Goal: Task Accomplishment & Management: Manage account settings

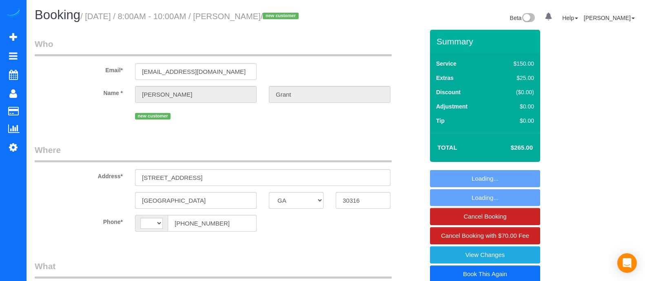
select select "GA"
select select "string:[GEOGRAPHIC_DATA]"
select select "3"
select select "number:3"
select select "number:6"
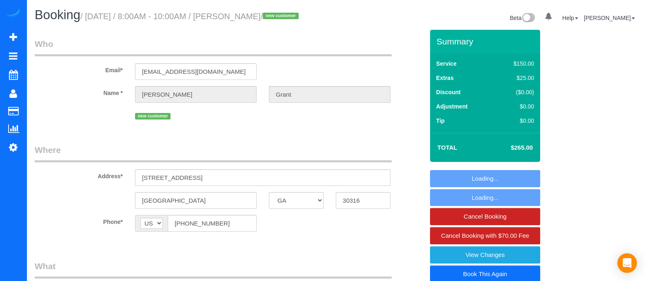
select select "spot1"
select select "3"
select select "object:781"
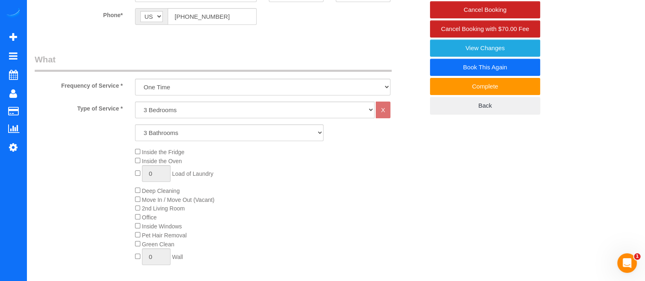
scroll to position [206, 0]
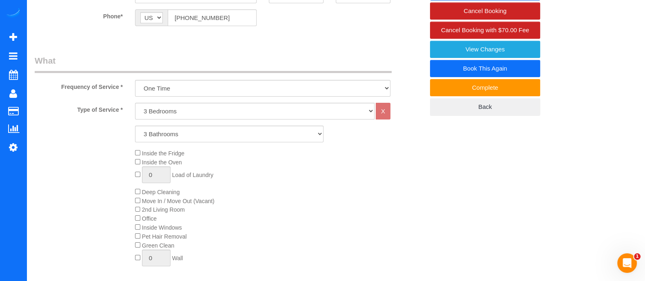
click at [134, 207] on div "Inside the Fridge Inside the Oven 0 Load of Laundry Deep Cleaning Move In / Mov…" at bounding box center [279, 209] width 301 height 122
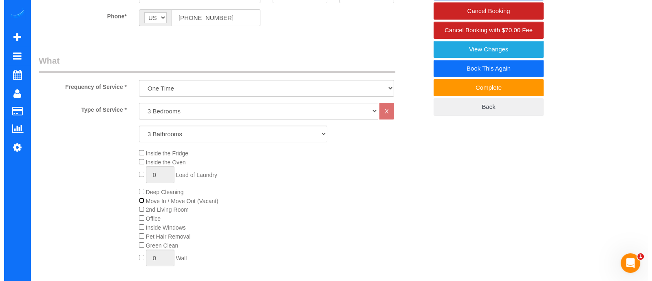
scroll to position [0, 0]
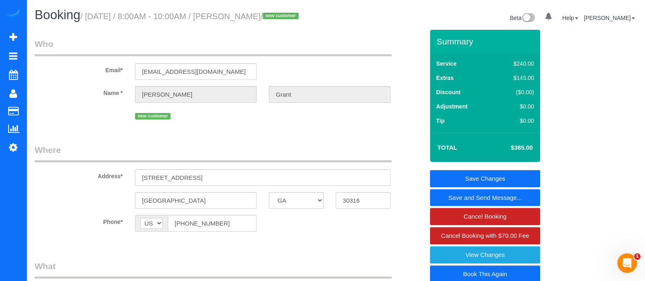
click at [474, 206] on link "Save and Send Message..." at bounding box center [485, 197] width 110 height 17
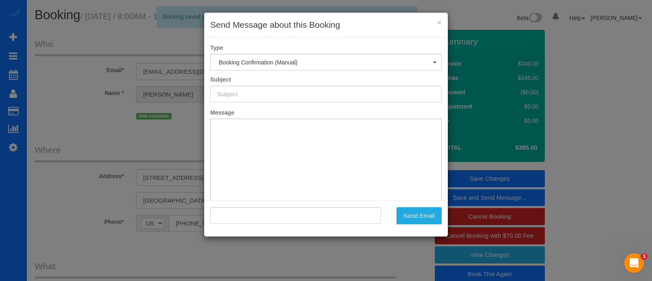
type input "Booking Confirmed!"
type input ""Millicent Grant" <mandmresidence2025@gmail.com>"
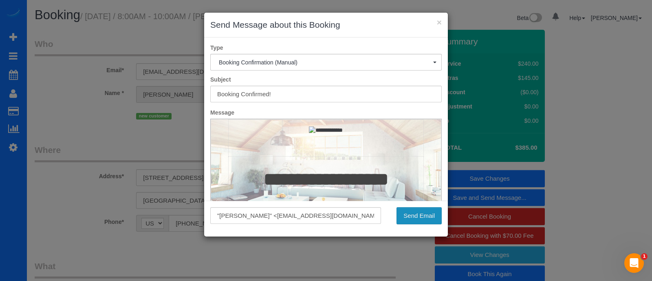
click at [413, 212] on button "Send Email" at bounding box center [419, 215] width 45 height 17
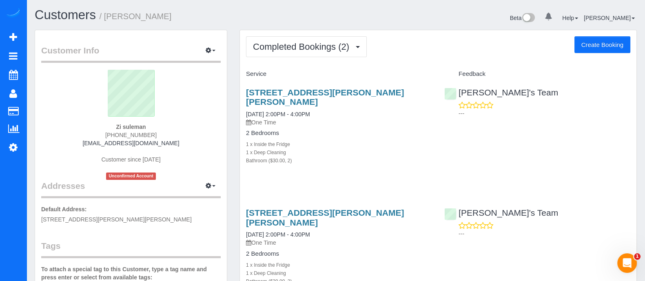
click at [519, 131] on div "[STREET_ADDRESS][PERSON_NAME][PERSON_NAME] [DATE] 2:00PM - 4:00PM One Time 2 Be…" at bounding box center [438, 131] width 396 height 100
click at [485, 136] on div "[STREET_ADDRESS][PERSON_NAME][PERSON_NAME] [DATE] 2:00PM - 4:00PM One Time 2 Be…" at bounding box center [438, 131] width 396 height 100
click at [420, 169] on div "[STREET_ADDRESS][PERSON_NAME][PERSON_NAME] [DATE] 2:00PM - 4:00PM One Time 2 Be…" at bounding box center [339, 131] width 198 height 100
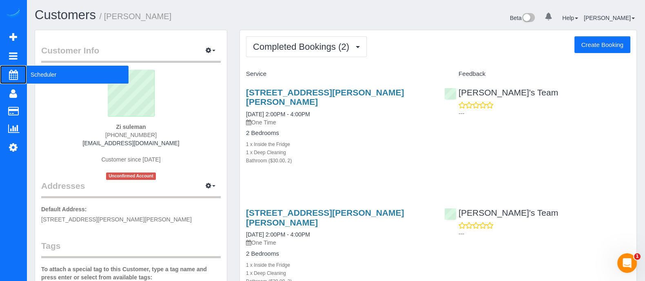
click at [47, 74] on span "Scheduler" at bounding box center [78, 74] width 102 height 19
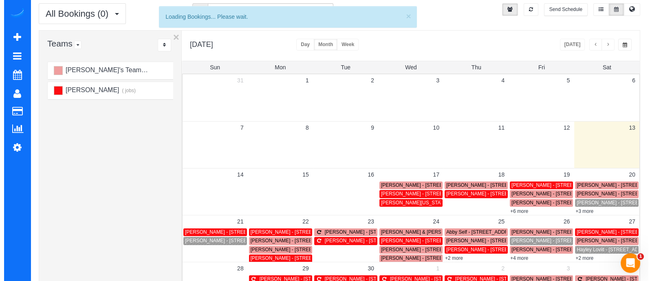
scroll to position [24, 0]
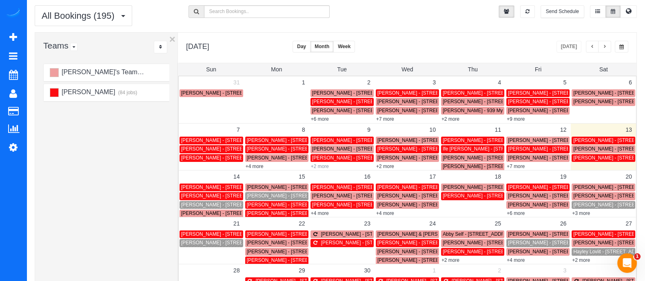
click at [324, 168] on link "+2 more" at bounding box center [320, 167] width 18 height 6
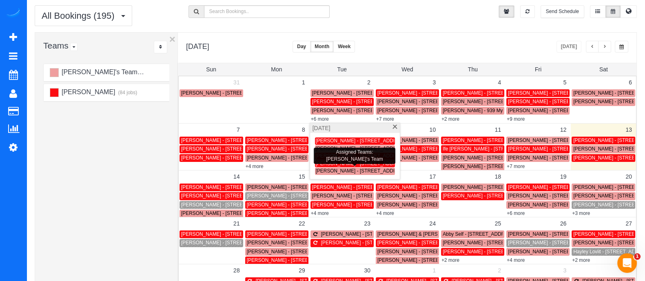
click at [330, 171] on span "[PERSON_NAME] - [STREET_ADDRESS]" at bounding box center [362, 171] width 92 height 6
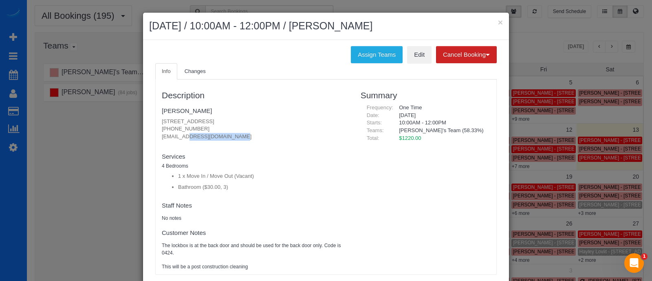
drag, startPoint x: 218, startPoint y: 137, endPoint x: 153, endPoint y: 139, distance: 64.5
click at [156, 139] on div "Description [PERSON_NAME] [STREET_ADDRESS] [PHONE_NUMBER] [EMAIL_ADDRESS][DOMAI…" at bounding box center [255, 177] width 199 height 187
copy p "[EMAIL_ADDRESS][DOMAIN_NAME]"
click at [498, 21] on button "×" at bounding box center [500, 22] width 5 height 9
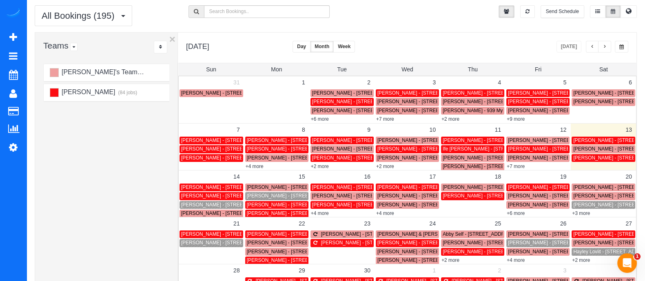
click at [196, 205] on span "[PERSON_NAME] - [STREET_ADDRESS]" at bounding box center [227, 205] width 92 height 6
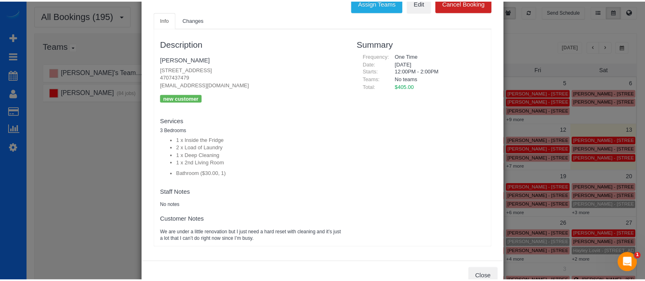
scroll to position [0, 0]
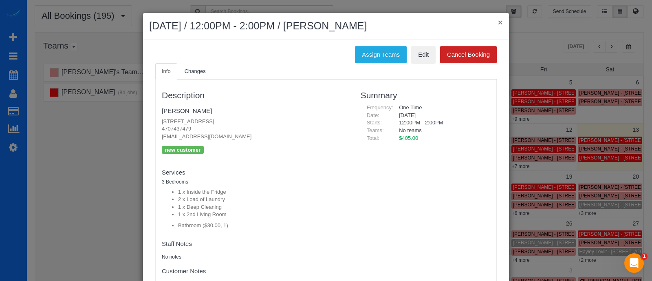
click at [498, 22] on button "×" at bounding box center [500, 22] width 5 height 9
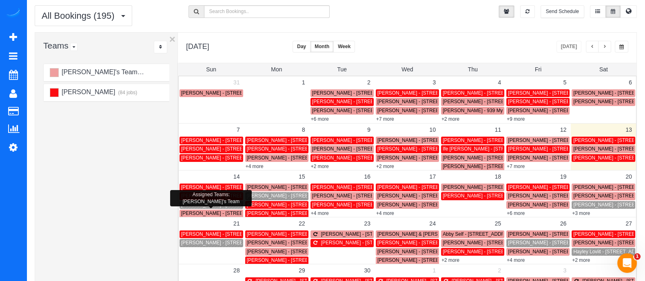
click at [210, 213] on span "[PERSON_NAME] - [STREET_ADDRESS][PERSON_NAME]" at bounding box center [247, 213] width 132 height 6
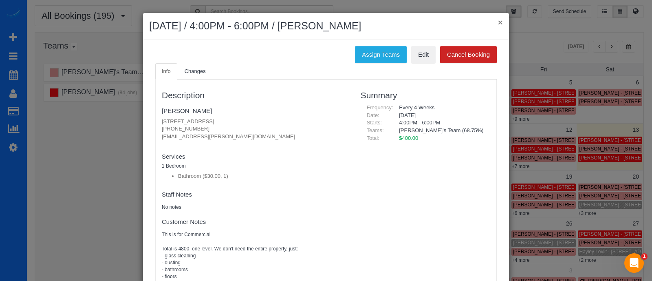
click at [498, 24] on button "×" at bounding box center [500, 22] width 5 height 9
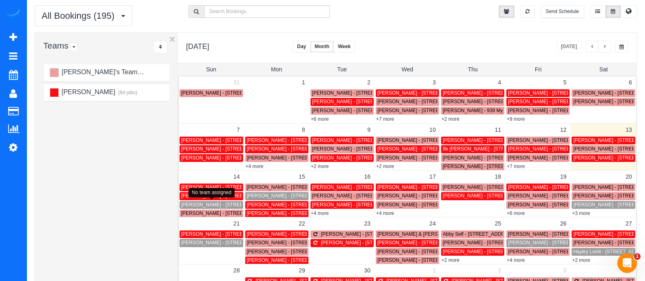
click at [219, 204] on span "[PERSON_NAME] - [STREET_ADDRESS]" at bounding box center [227, 205] width 92 height 6
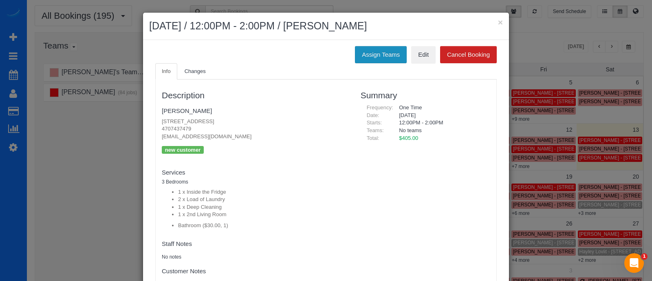
click at [373, 58] on button "Assign Teams" at bounding box center [381, 54] width 52 height 17
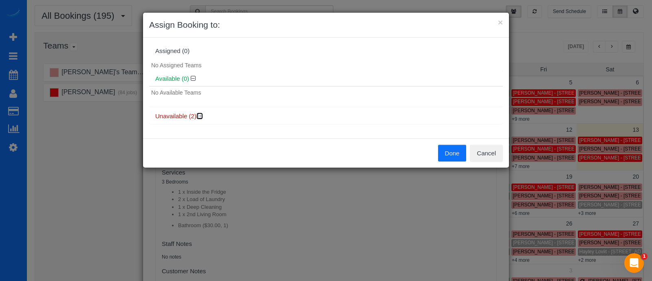
click at [202, 115] on icon at bounding box center [200, 116] width 5 height 6
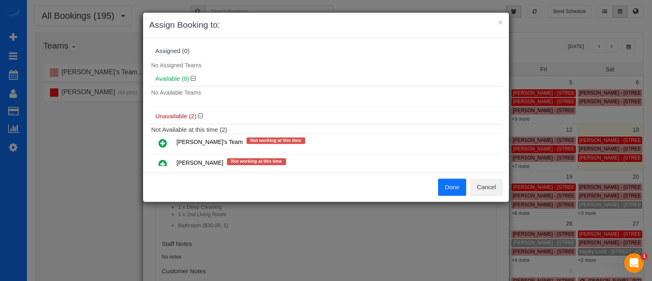
click at [165, 138] on icon at bounding box center [163, 143] width 9 height 10
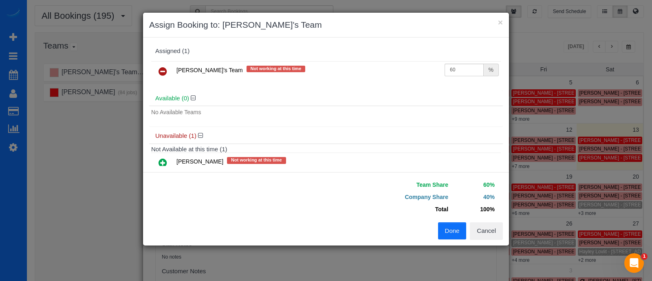
click at [453, 227] on button "Done" at bounding box center [452, 230] width 29 height 17
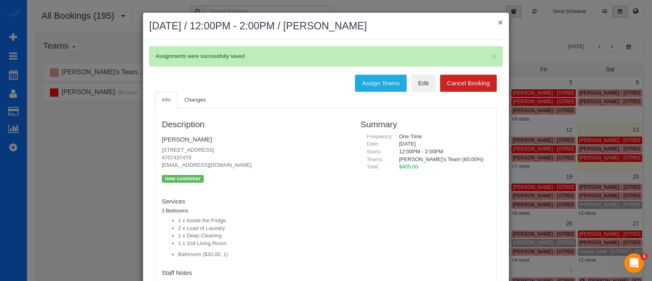
click at [498, 21] on button "×" at bounding box center [500, 22] width 5 height 9
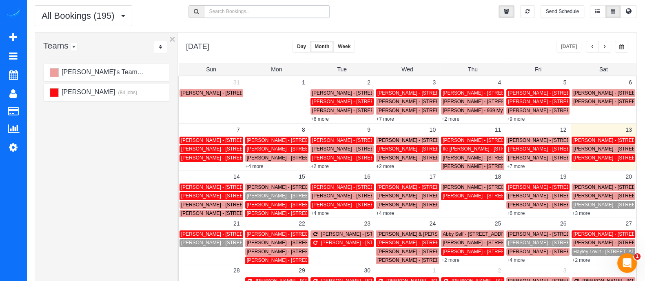
click at [275, 10] on input "text" at bounding box center [267, 11] width 126 height 13
paste input "[PHONE_NUMBER]"
type input "[PHONE_NUMBER]"
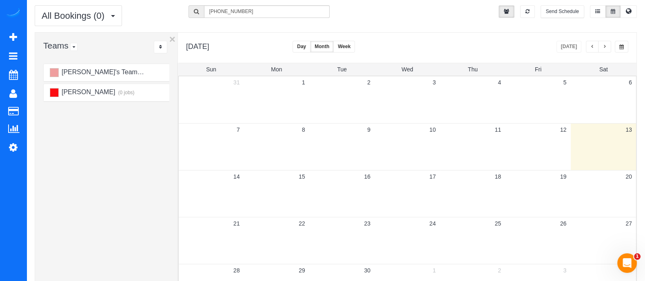
click at [593, 47] on span "button" at bounding box center [592, 46] width 4 height 5
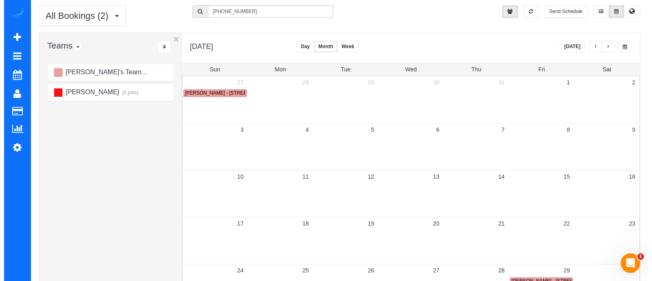
scroll to position [107, 0]
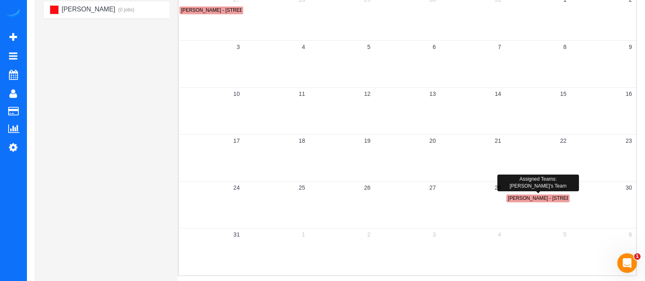
click at [526, 199] on span "[PERSON_NAME] - [STREET_ADDRESS][PERSON_NAME]" at bounding box center [574, 198] width 132 height 6
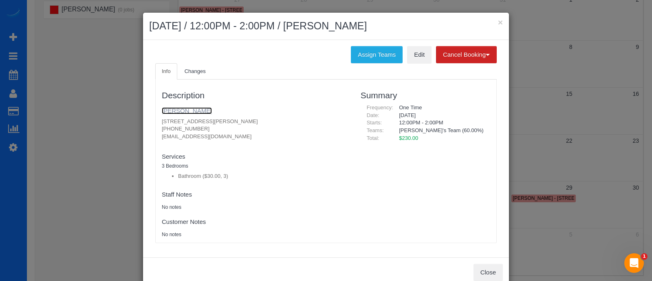
click at [188, 110] on link "[PERSON_NAME]" at bounding box center [187, 110] width 50 height 7
click at [498, 23] on button "×" at bounding box center [500, 22] width 5 height 9
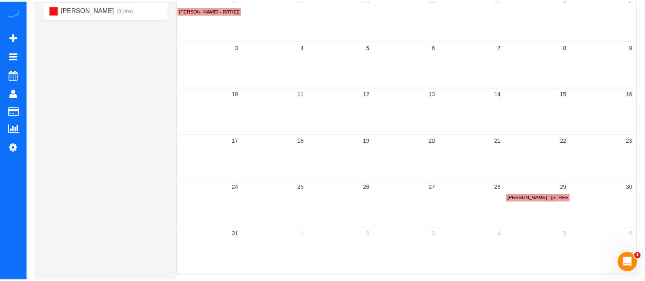
scroll to position [0, 0]
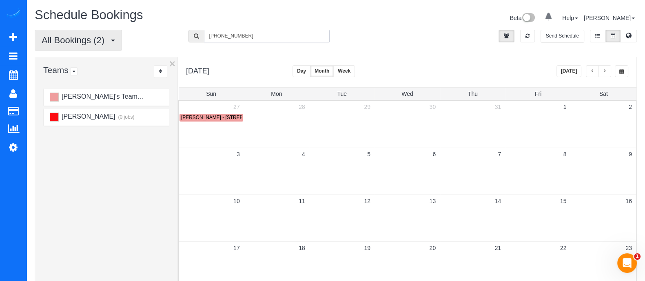
drag, startPoint x: 259, startPoint y: 37, endPoint x: 99, endPoint y: 46, distance: 159.7
click at [99, 46] on div "All Bookings (2) All Bookings Unassigned Bookings Recurring Bookings New Custom…" at bounding box center [336, 43] width 614 height 27
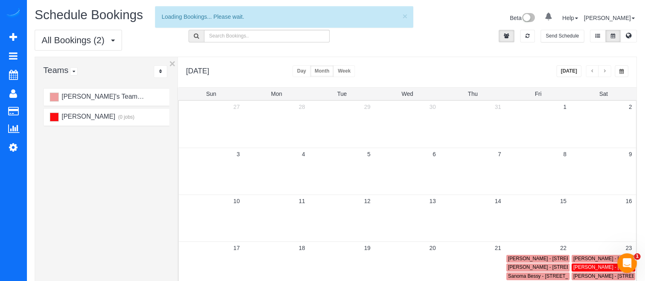
click at [606, 66] on button "button" at bounding box center [604, 71] width 13 height 12
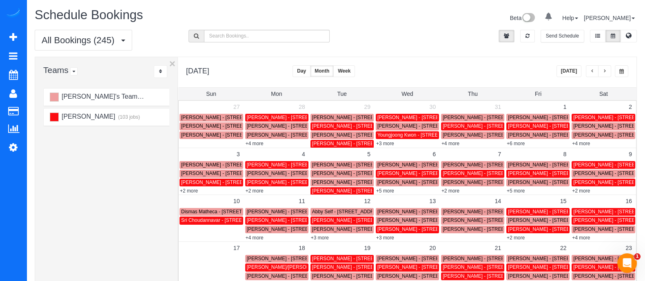
click at [606, 69] on span "button" at bounding box center [604, 71] width 4 height 5
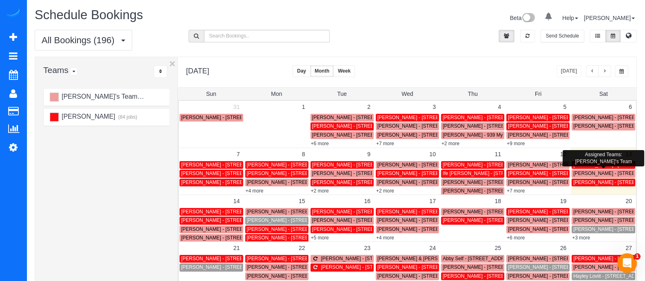
click at [606, 170] on div "[PERSON_NAME] - [STREET_ADDRESS]" at bounding box center [603, 173] width 60 height 6
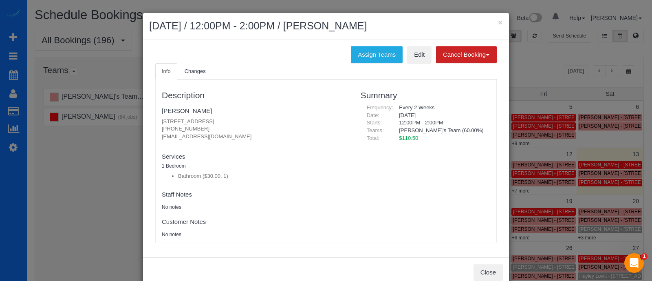
drag, startPoint x: 196, startPoint y: 129, endPoint x: 144, endPoint y: 130, distance: 51.8
click at [144, 130] on div "Assign Teams Edit Cancel Booking Without Fee With $70.00 Fee Info Changes Descr…" at bounding box center [326, 148] width 366 height 217
copy p "[PHONE_NUMBER]"
click at [498, 23] on button "×" at bounding box center [500, 22] width 5 height 9
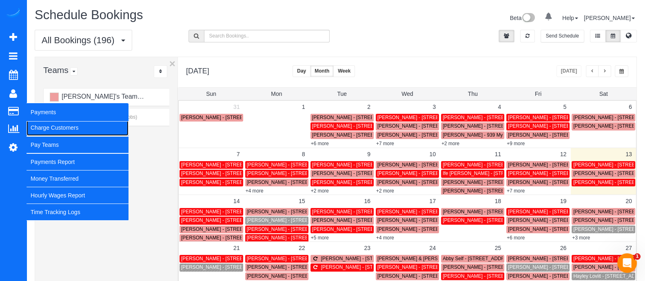
click at [44, 130] on link "Charge Customers" at bounding box center [78, 127] width 102 height 16
select select
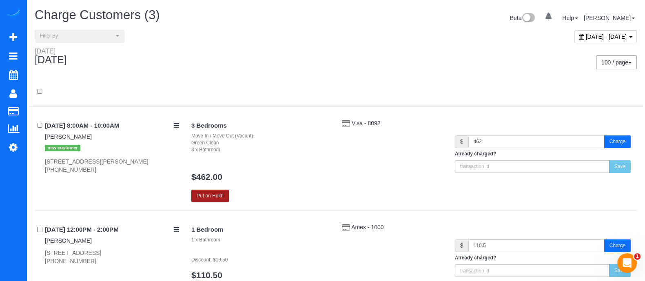
click at [224, 190] on button "Put on Hold!" at bounding box center [210, 196] width 38 height 13
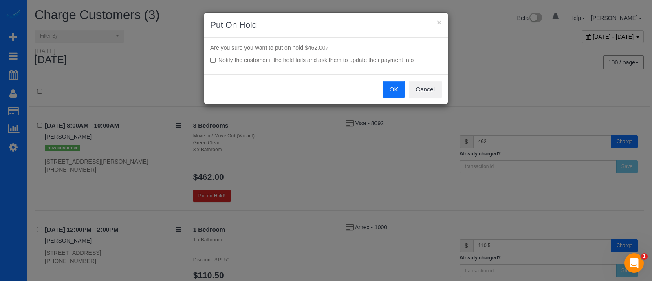
click at [387, 94] on button "OK" at bounding box center [394, 89] width 23 height 17
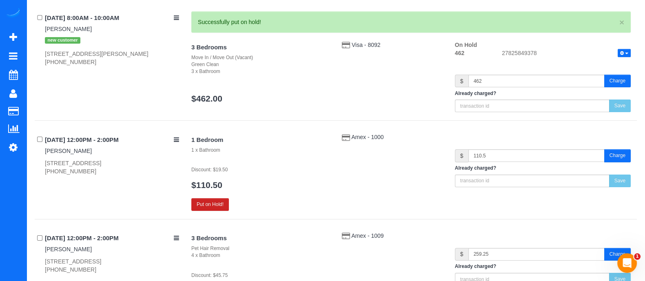
scroll to position [115, 0]
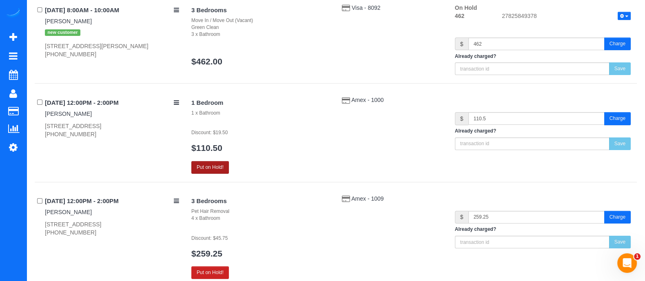
click at [210, 168] on button "Put on Hold!" at bounding box center [210, 167] width 38 height 13
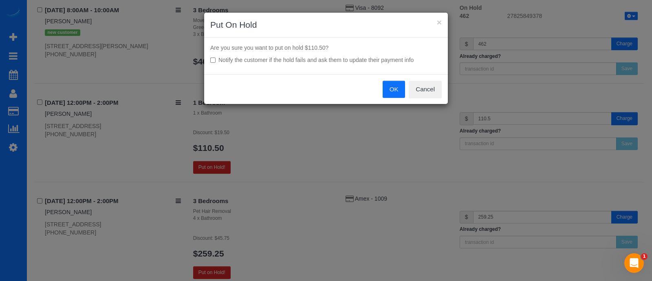
click at [395, 87] on button "OK" at bounding box center [394, 89] width 23 height 17
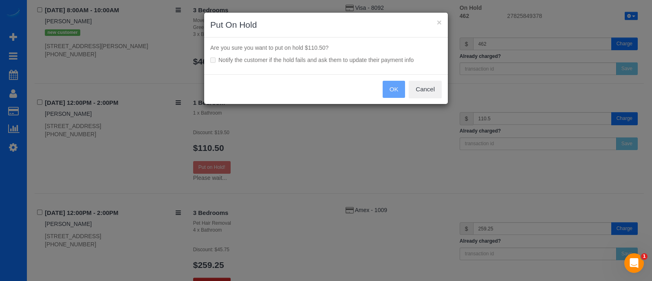
click at [549, 69] on div "× Put On Hold Are you sure you want to put on hold $110.50? Notify the customer…" at bounding box center [326, 140] width 652 height 281
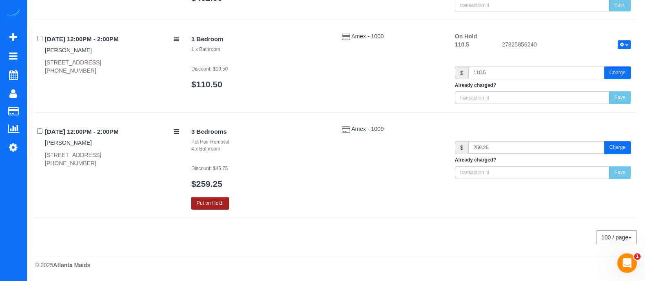
scroll to position [177, 0]
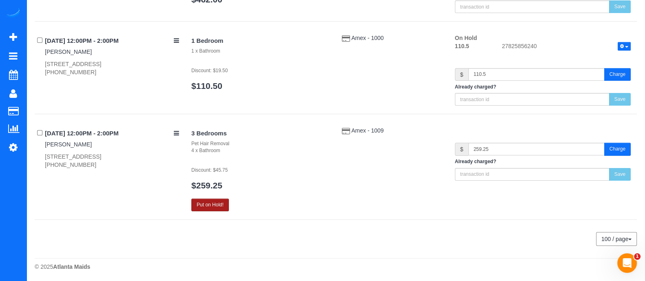
click at [203, 207] on button "Put on Hold!" at bounding box center [210, 205] width 38 height 13
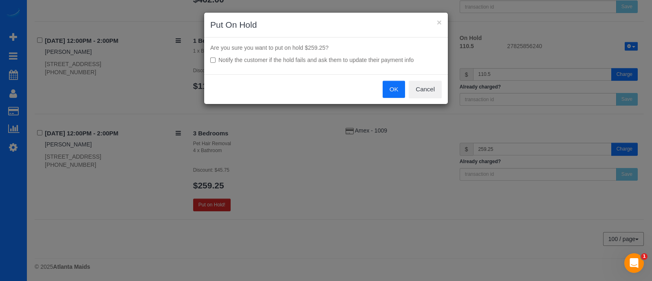
click at [390, 82] on button "OK" at bounding box center [394, 89] width 23 height 17
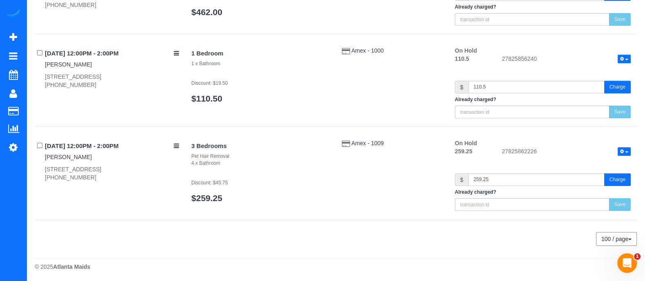
scroll to position [0, 0]
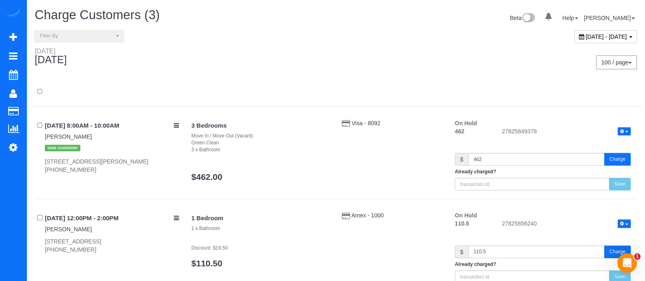
click at [604, 35] on span "[DATE] - [DATE]" at bounding box center [606, 36] width 41 height 7
type input "**********"
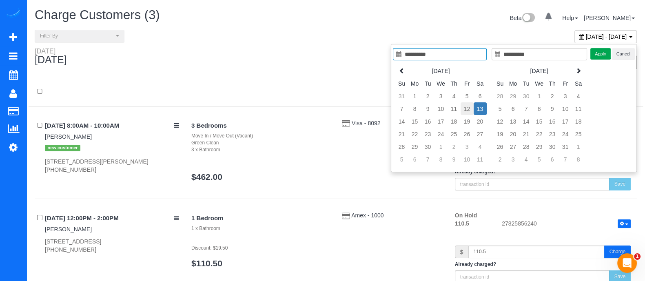
type input "**********"
click at [467, 111] on td "12" at bounding box center [466, 108] width 13 height 13
type input "**********"
click at [467, 111] on td "12" at bounding box center [466, 108] width 13 height 13
type input "**********"
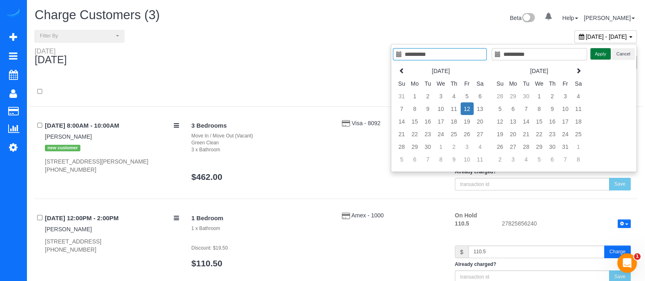
click at [597, 55] on button "Apply" at bounding box center [600, 54] width 20 height 12
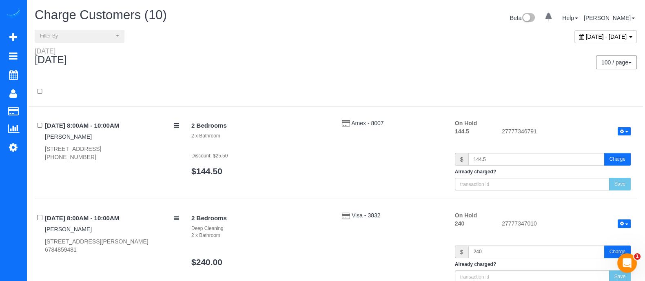
click at [608, 160] on button "Charge" at bounding box center [617, 159] width 27 height 13
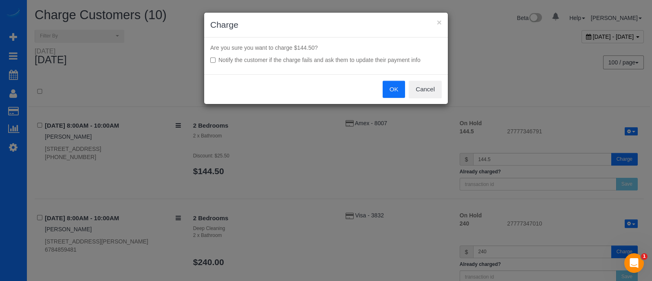
click at [396, 84] on button "OK" at bounding box center [394, 89] width 23 height 17
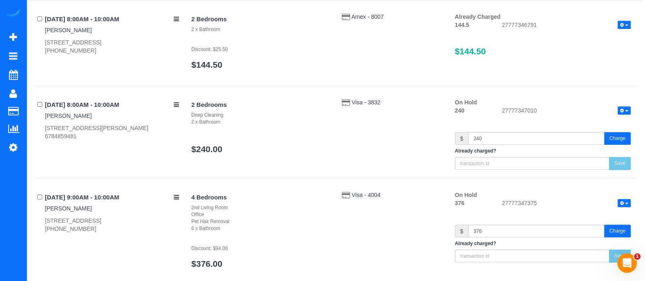
scroll to position [163, 0]
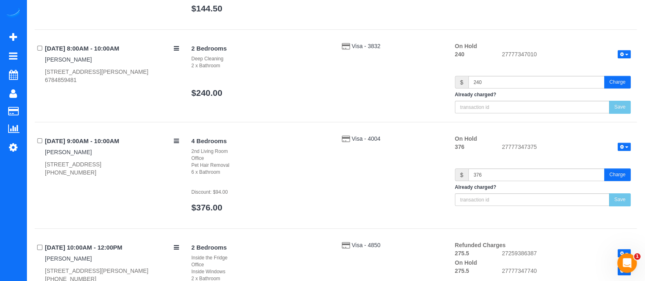
click at [623, 83] on button "Charge" at bounding box center [617, 82] width 27 height 13
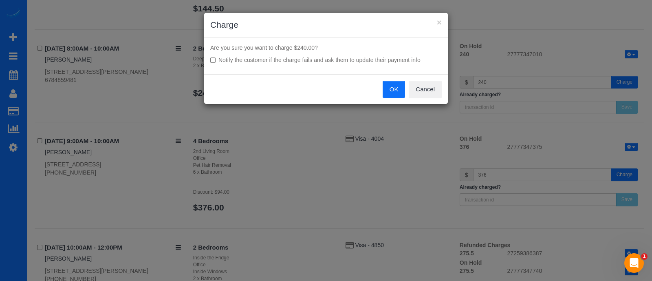
click at [393, 85] on button "OK" at bounding box center [394, 89] width 23 height 17
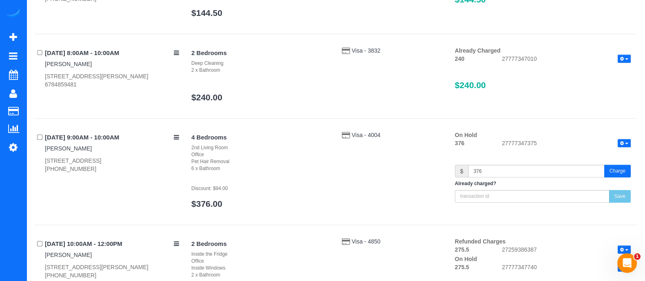
scroll to position [162, 0]
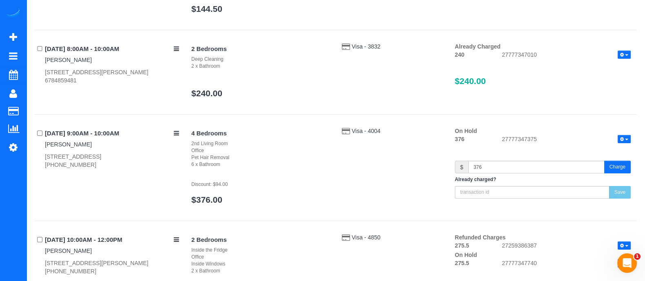
click at [622, 168] on button "Charge" at bounding box center [617, 167] width 27 height 13
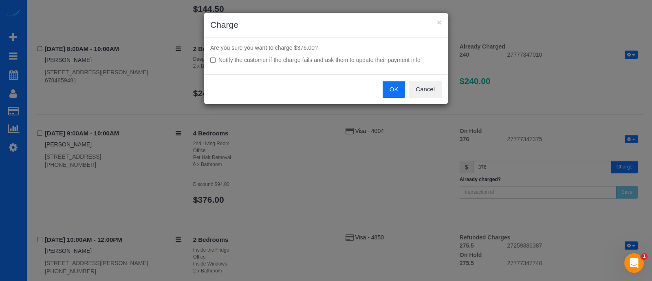
click at [387, 91] on button "OK" at bounding box center [394, 89] width 23 height 17
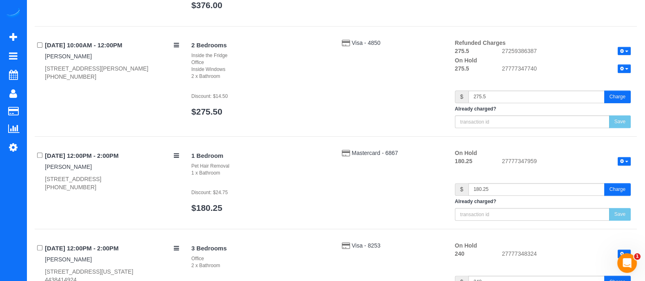
scroll to position [329, 0]
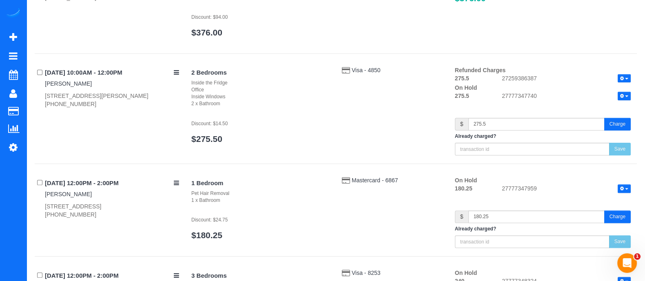
click at [623, 128] on button "Charge" at bounding box center [617, 124] width 27 height 13
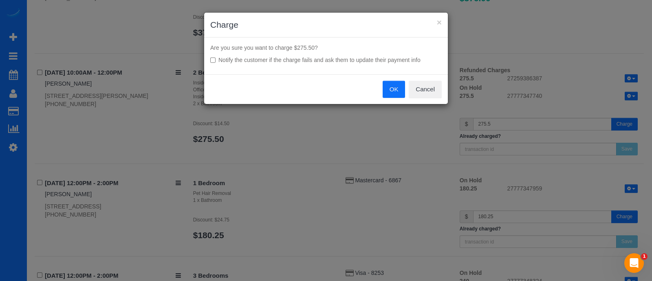
drag, startPoint x: 400, startPoint y: 102, endPoint x: 398, endPoint y: 97, distance: 5.0
click at [398, 97] on div "OK Cancel" at bounding box center [326, 89] width 244 height 30
click at [398, 96] on button "OK" at bounding box center [394, 89] width 23 height 17
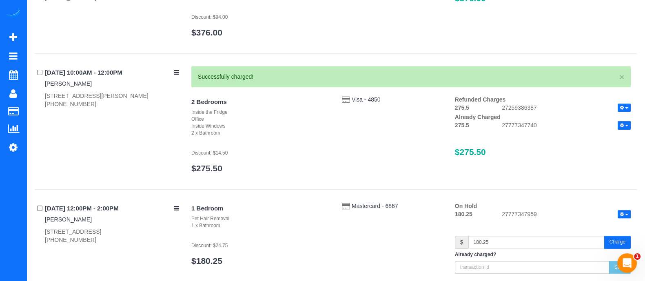
click at [616, 241] on button "Charge" at bounding box center [617, 242] width 27 height 13
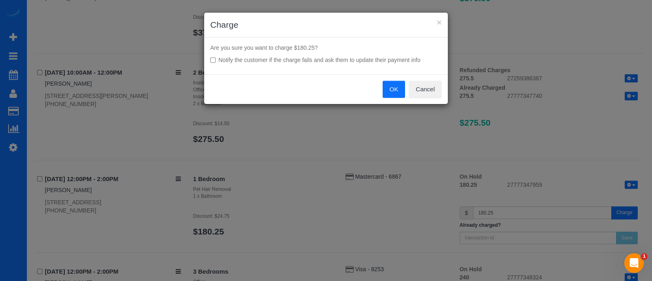
click at [396, 91] on button "OK" at bounding box center [394, 89] width 23 height 17
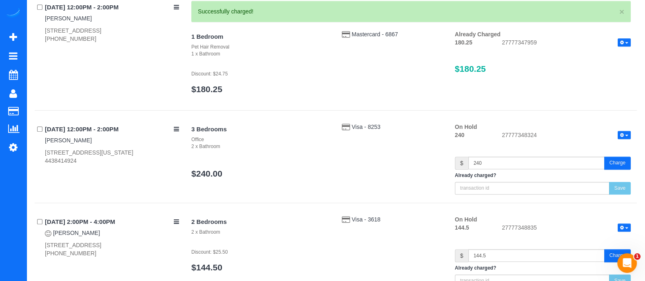
scroll to position [506, 0]
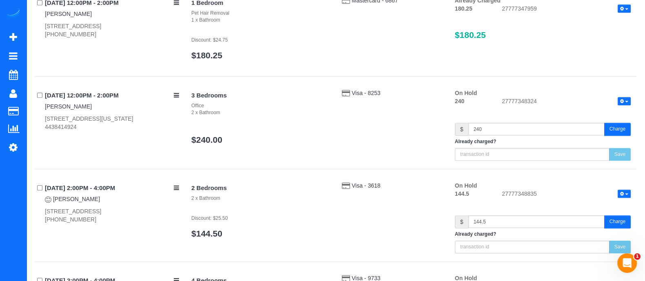
click at [622, 123] on button "Charge" at bounding box center [617, 129] width 27 height 13
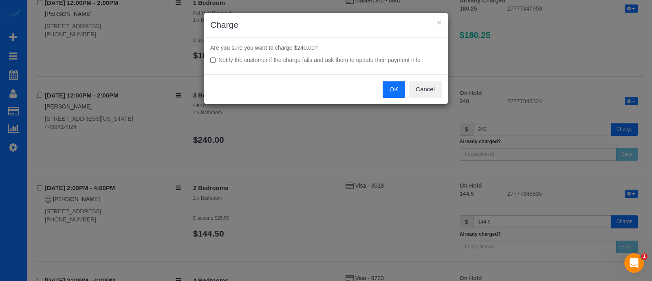
click at [398, 91] on button "OK" at bounding box center [394, 89] width 23 height 17
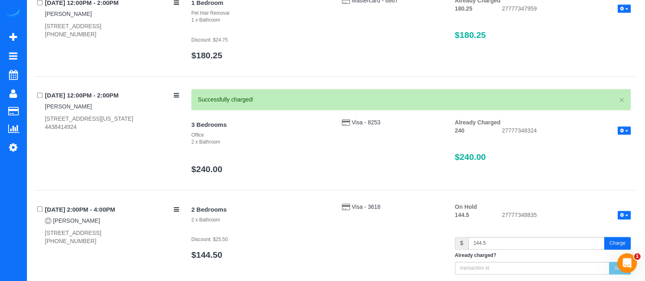
click at [619, 243] on button "Charge" at bounding box center [617, 243] width 27 height 13
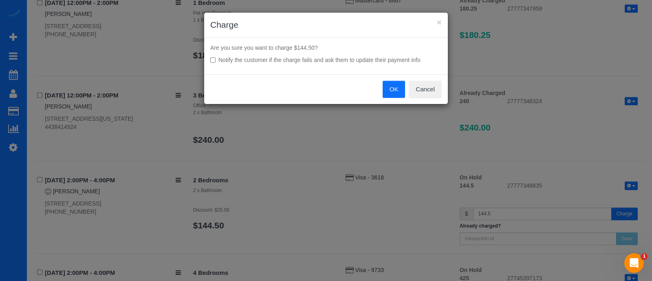
click at [400, 90] on button "OK" at bounding box center [394, 89] width 23 height 17
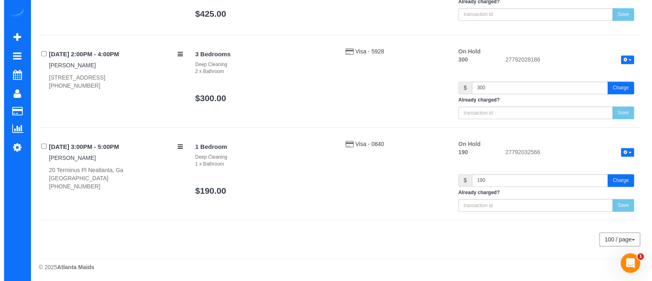
scroll to position [816, 0]
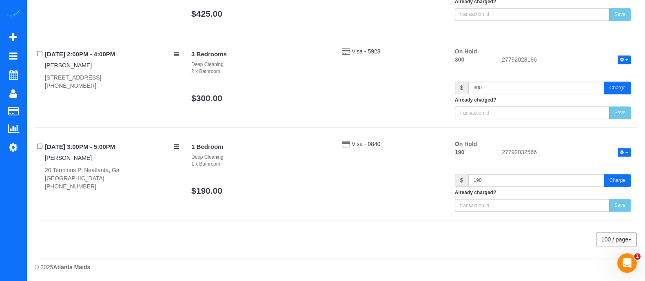
click at [620, 88] on button "Charge" at bounding box center [617, 88] width 27 height 13
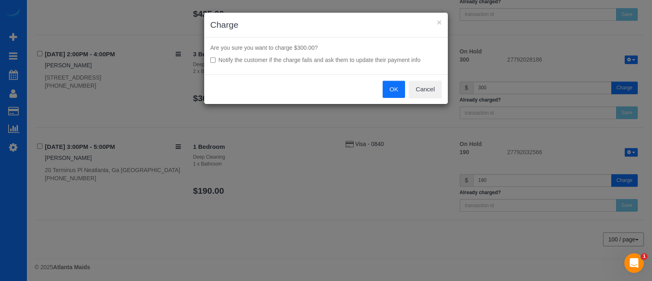
click at [385, 95] on button "OK" at bounding box center [394, 89] width 23 height 17
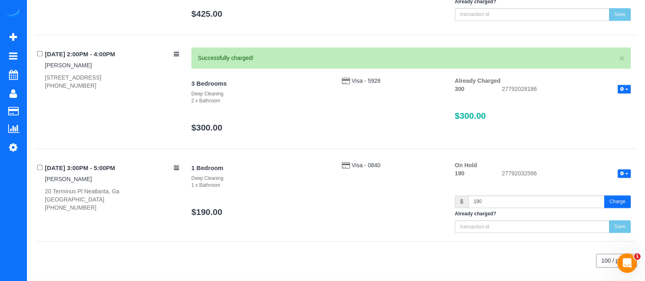
click at [623, 199] on button "Charge" at bounding box center [617, 201] width 27 height 13
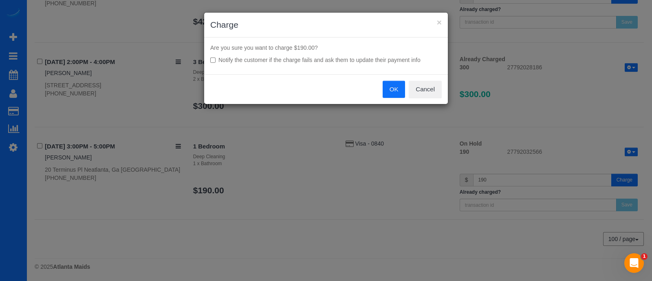
click at [398, 94] on button "OK" at bounding box center [394, 89] width 23 height 17
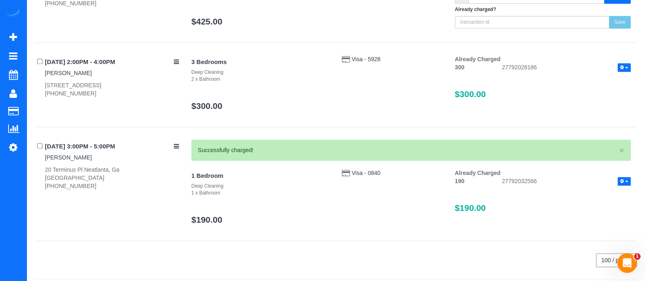
scroll to position [800, 0]
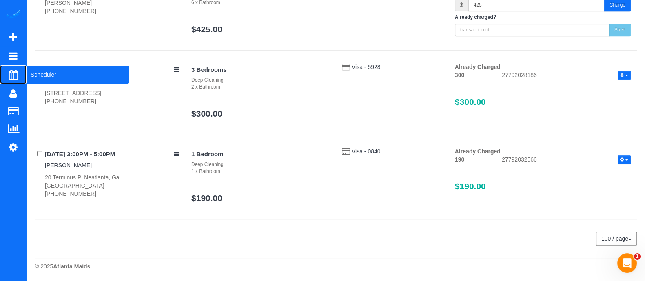
click at [29, 75] on span "Scheduler" at bounding box center [78, 74] width 102 height 19
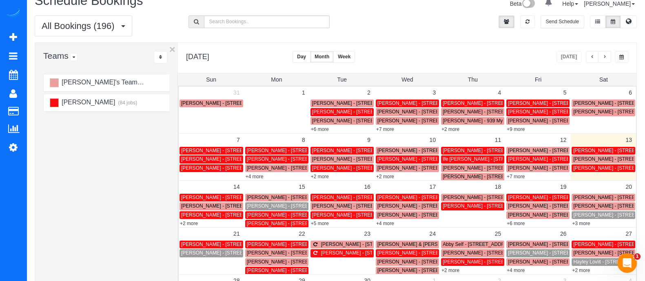
scroll to position [16, 0]
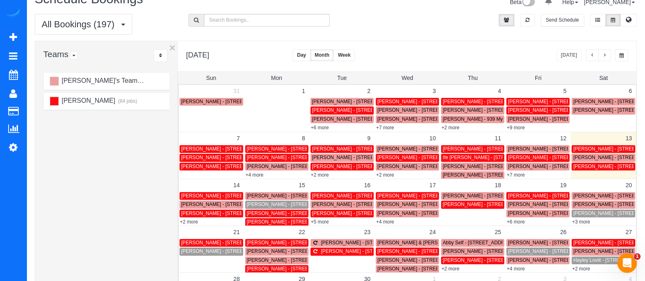
click at [590, 54] on button "button" at bounding box center [592, 55] width 13 height 12
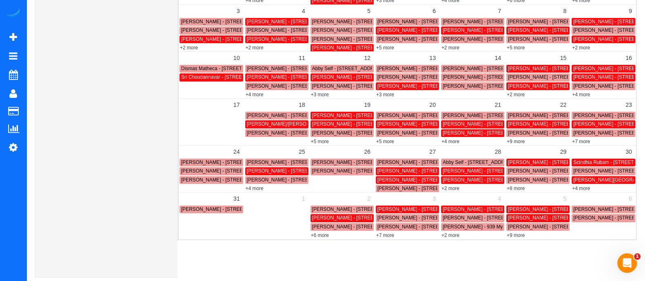
scroll to position [144, 0]
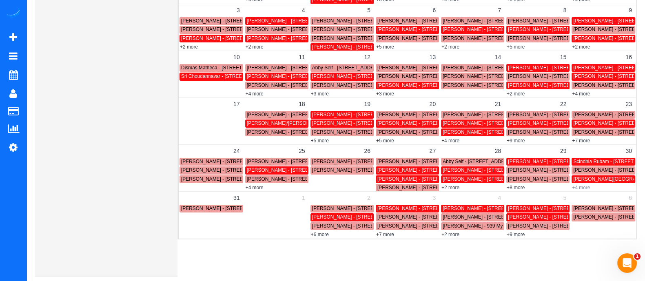
click at [587, 186] on link "+4 more" at bounding box center [581, 188] width 18 height 6
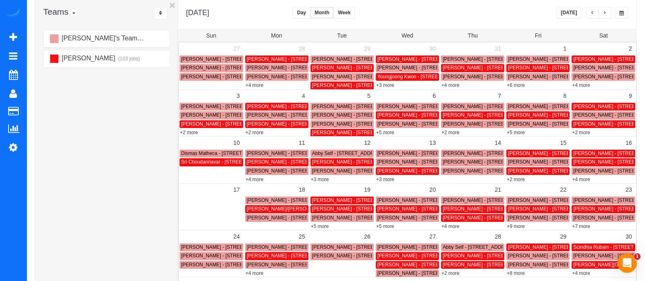
scroll to position [44, 0]
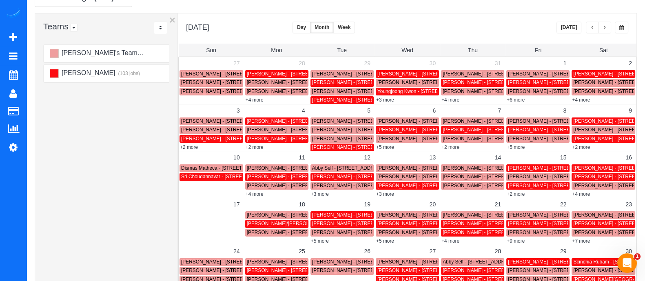
click at [603, 29] on span "button" at bounding box center [604, 27] width 4 height 5
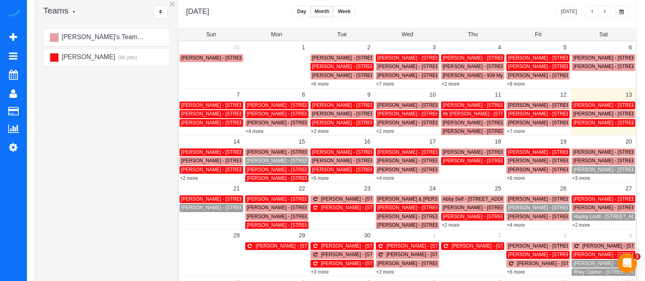
scroll to position [61, 0]
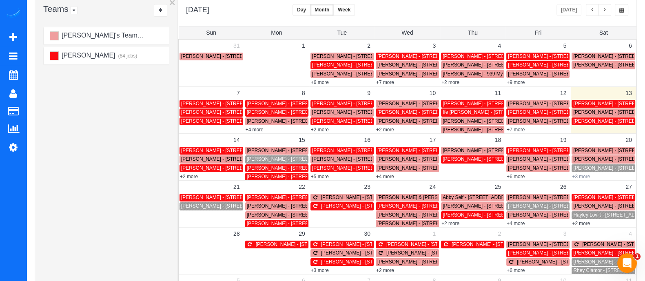
click at [583, 176] on link "+3 more" at bounding box center [581, 177] width 18 height 6
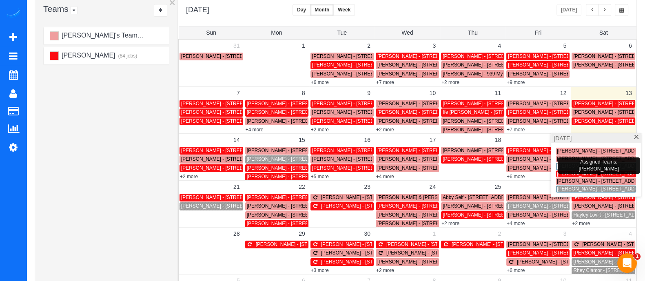
click at [577, 175] on span "[PERSON_NAME] - [STREET_ADDRESS]" at bounding box center [603, 174] width 92 height 6
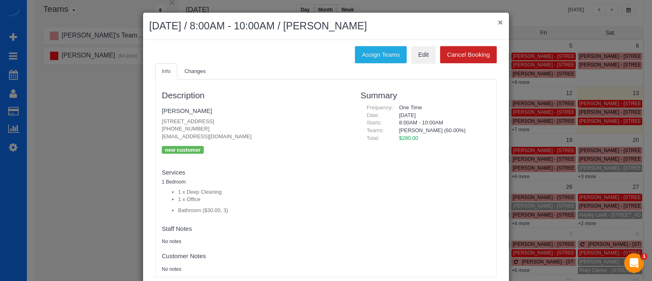
click at [498, 21] on button "×" at bounding box center [500, 22] width 5 height 9
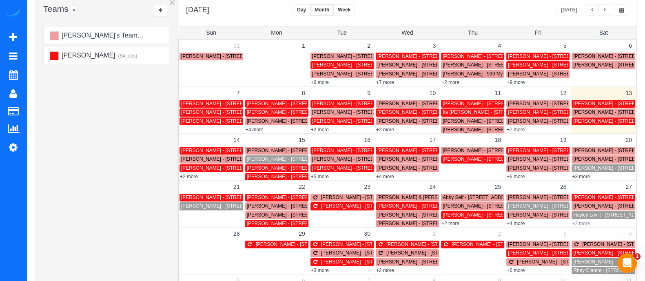
click at [579, 223] on link "+2 more" at bounding box center [581, 224] width 18 height 6
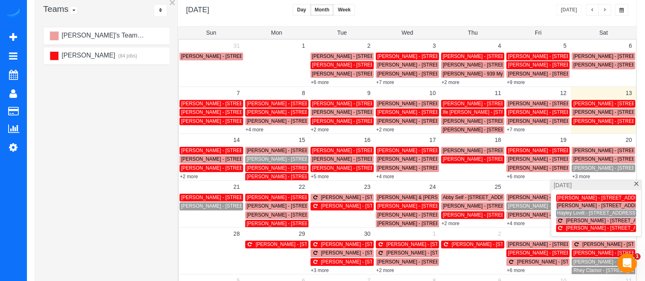
click at [636, 183] on span at bounding box center [636, 184] width 6 height 5
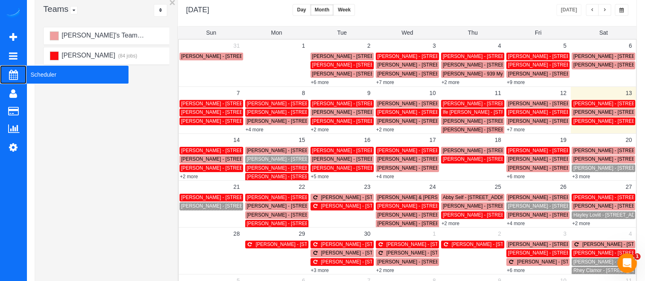
click at [45, 73] on span "Scheduler" at bounding box center [78, 74] width 102 height 19
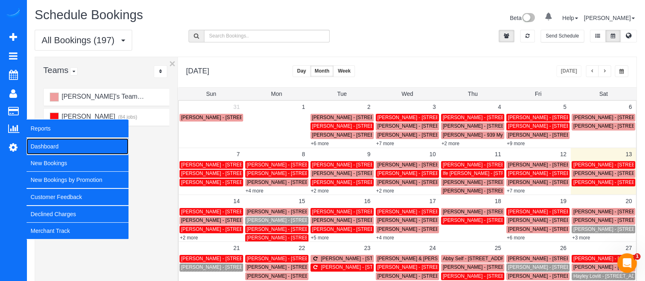
click at [44, 148] on link "Dashboard" at bounding box center [78, 146] width 102 height 16
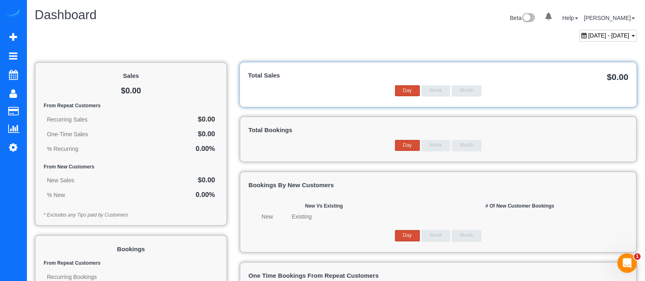
click at [618, 36] on span "[DATE] - [DATE]" at bounding box center [608, 35] width 41 height 7
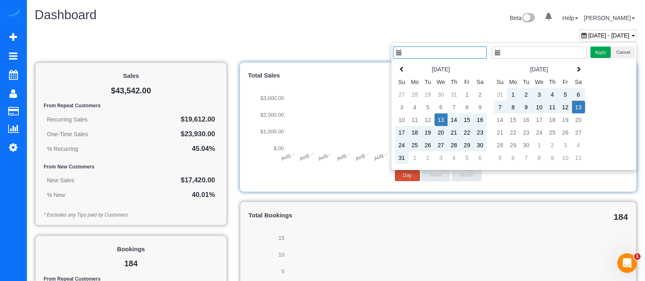
type input "**********"
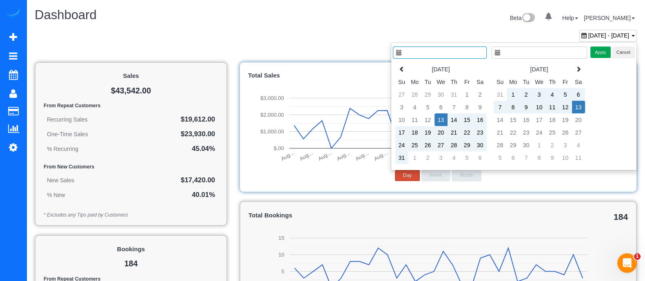
type input "**********"
click at [515, 91] on td "1" at bounding box center [512, 94] width 13 height 13
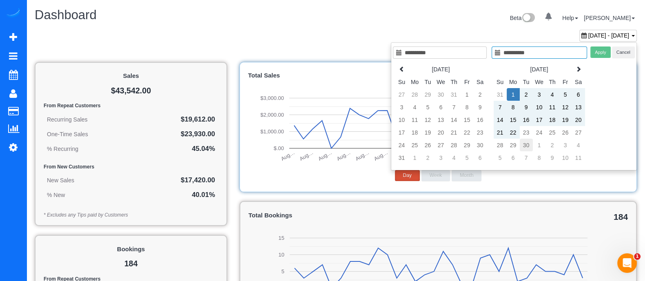
type input "**********"
click at [532, 142] on td "30" at bounding box center [525, 145] width 13 height 13
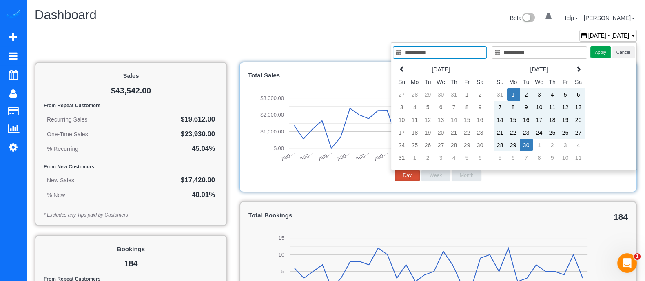
type input "**********"
click at [599, 51] on button "Apply" at bounding box center [600, 52] width 20 height 12
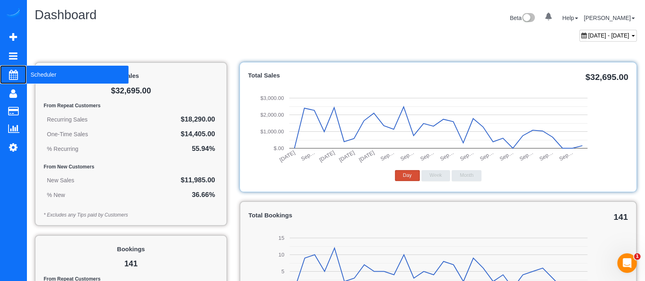
click at [43, 74] on span "Scheduler" at bounding box center [78, 74] width 102 height 19
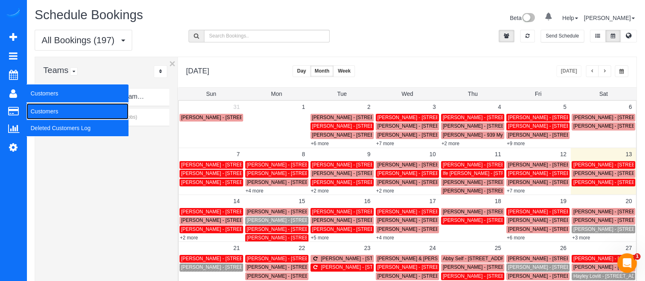
click at [42, 111] on link "Customers" at bounding box center [78, 111] width 102 height 16
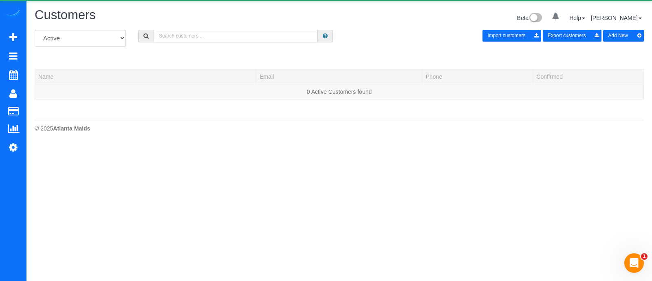
click at [259, 39] on input "text" at bounding box center [236, 36] width 164 height 13
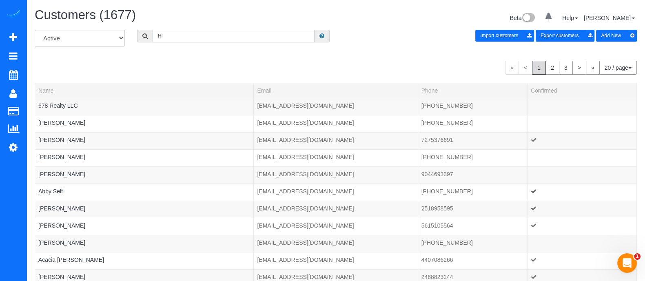
type input "H"
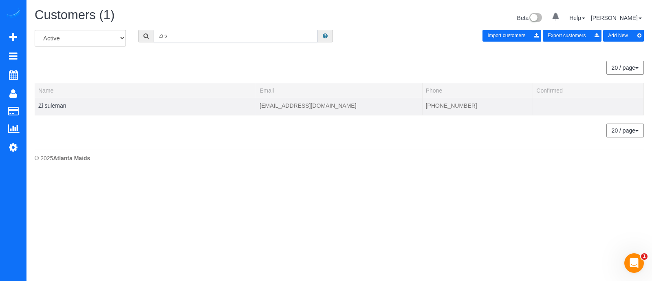
type input "Zi s"
click at [55, 109] on td "Zi suleman" at bounding box center [145, 106] width 221 height 17
click at [55, 107] on link "Zi suleman" at bounding box center [52, 105] width 28 height 7
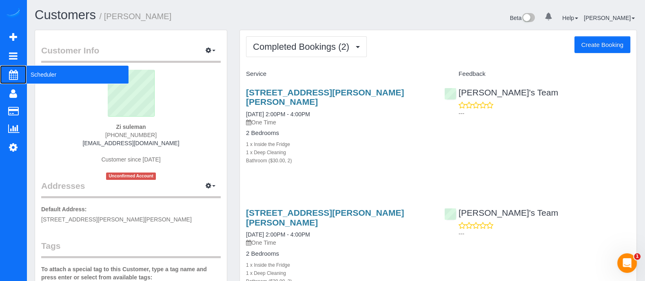
click at [38, 67] on span "Scheduler" at bounding box center [78, 74] width 102 height 19
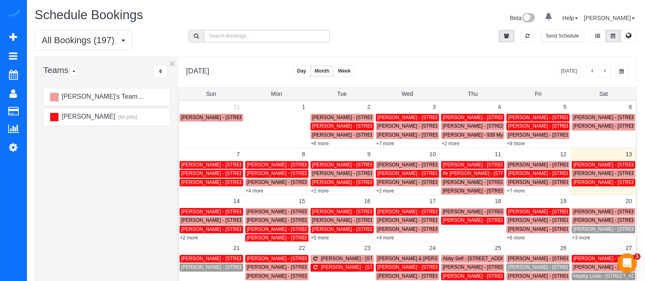
click at [194, 233] on div "+2 more" at bounding box center [211, 237] width 65 height 8
click at [193, 235] on link "+2 more" at bounding box center [189, 238] width 18 height 6
click at [36, 27] on div "Schedule Bookings Beta 0 Your Notifications You have 0 alerts Help Help Docs Ta…" at bounding box center [336, 19] width 614 height 22
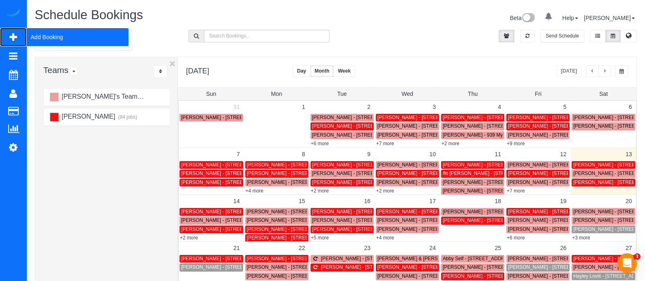
click at [42, 38] on span "Add Booking" at bounding box center [78, 37] width 102 height 19
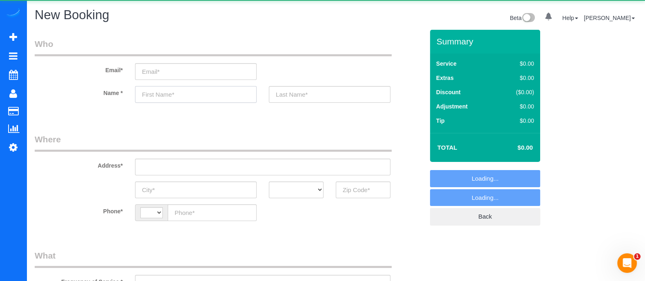
select select "string:[GEOGRAPHIC_DATA]"
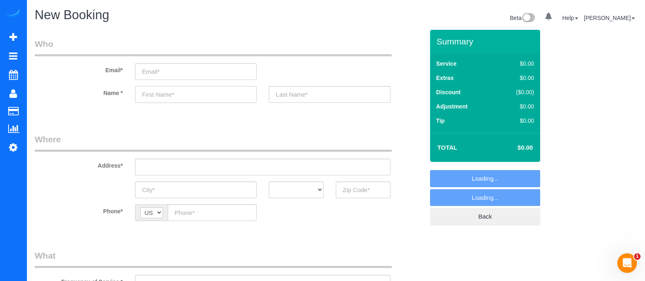
select select "object:4425"
click at [212, 95] on input "text" at bounding box center [196, 94] width 122 height 17
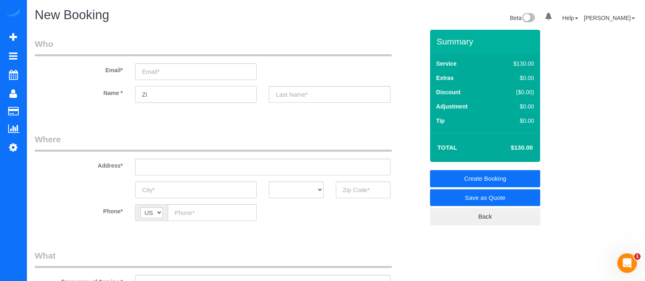
type input "Zi"
click at [291, 99] on input "text" at bounding box center [330, 94] width 122 height 17
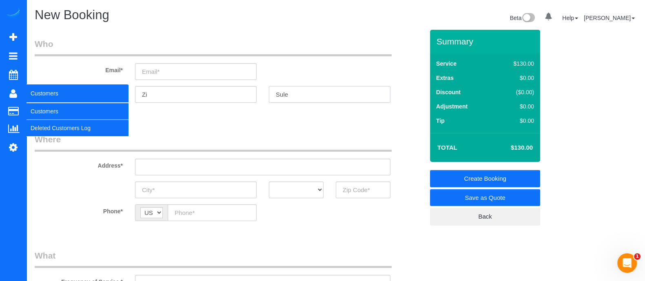
type input "Sule"
click at [45, 109] on link "Customers" at bounding box center [78, 111] width 102 height 16
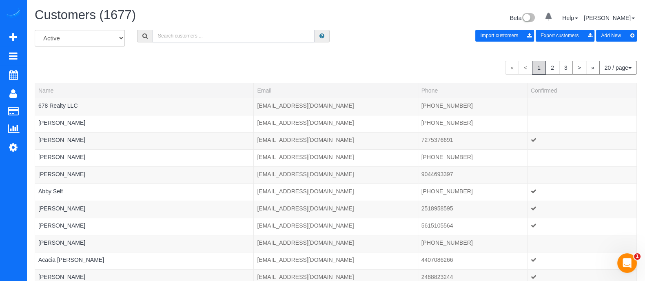
click at [237, 34] on input "text" at bounding box center [234, 36] width 162 height 13
click at [184, 37] on input "zi" at bounding box center [234, 36] width 162 height 13
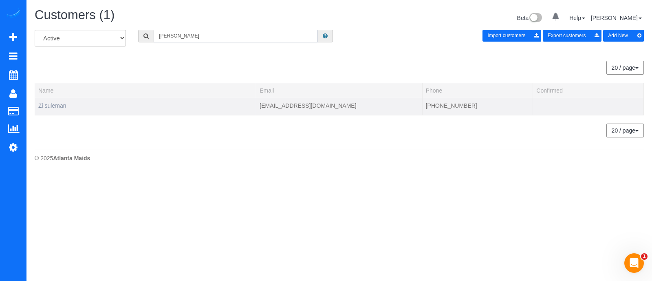
type input "[PERSON_NAME]"
click at [59, 103] on link "Zi suleman" at bounding box center [52, 105] width 28 height 7
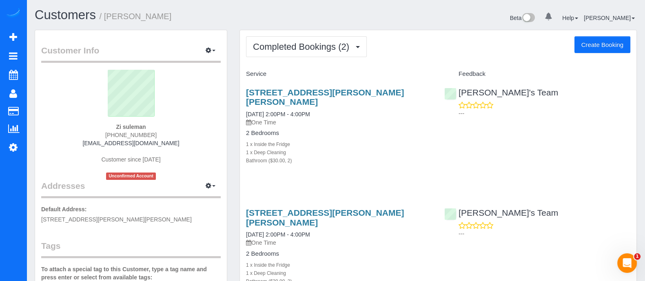
click at [599, 38] on button "Create Booking" at bounding box center [602, 44] width 56 height 17
select select "GA"
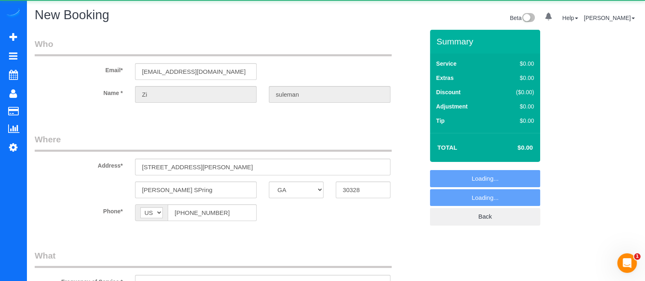
select select "object:5116"
select select "string:fspay-d95425f2-1345-4594-97ce-8c6d5c8d86f7"
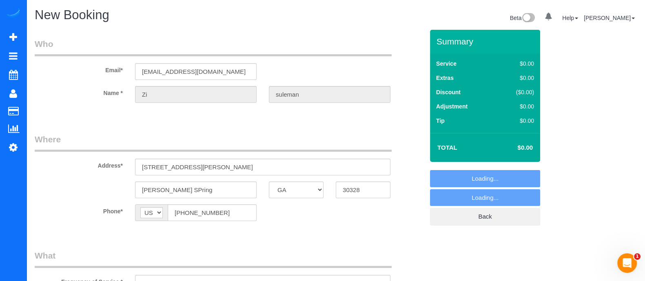
select select "object:5259"
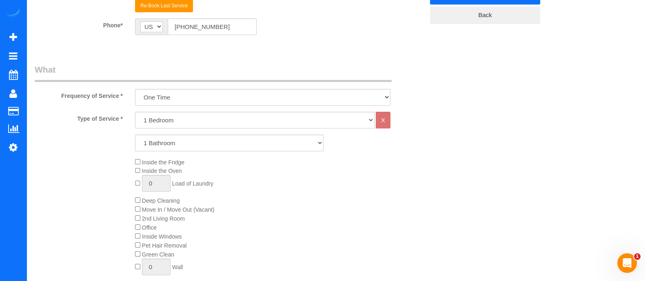
scroll to position [209, 0]
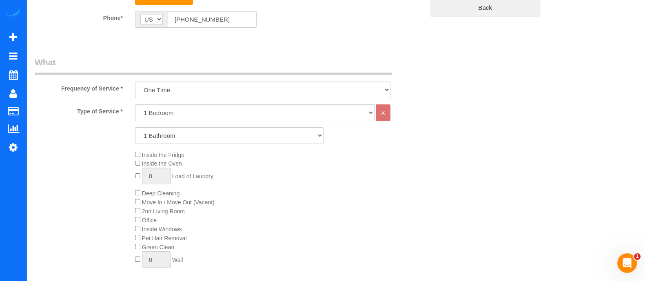
click at [354, 110] on select "1 Bedroom 2 Bedrooms 3 Bedrooms 4 Bedrooms 5 Bedrooms 6 Bedrooms" at bounding box center [254, 112] width 239 height 17
select select "2"
click at [135, 104] on select "1 Bedroom 2 Bedrooms 3 Bedrooms 4 Bedrooms 5 Bedrooms 6 Bedrooms" at bounding box center [254, 112] width 239 height 17
drag, startPoint x: 271, startPoint y: 137, endPoint x: 255, endPoint y: 161, distance: 28.7
click at [255, 161] on div "Type of Service * 1 Bedroom 2 Bedrooms 3 Bedrooms 4 Bedrooms 5 Bedrooms 6 Bedro…" at bounding box center [229, 196] width 389 height 184
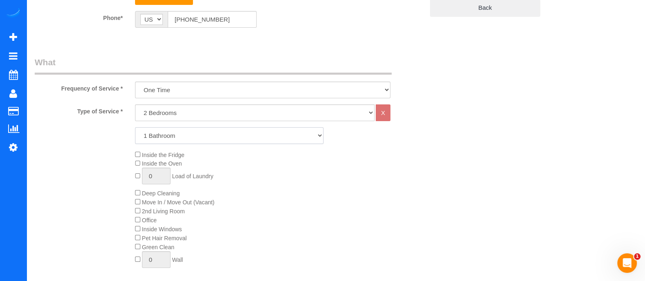
select select "2"
click at [135, 127] on select "1 Bathroom 2 Bathrooms 3 Bathrooms 4 Bathrooms 5 Bathrooms 6 Bathrooms" at bounding box center [229, 135] width 188 height 17
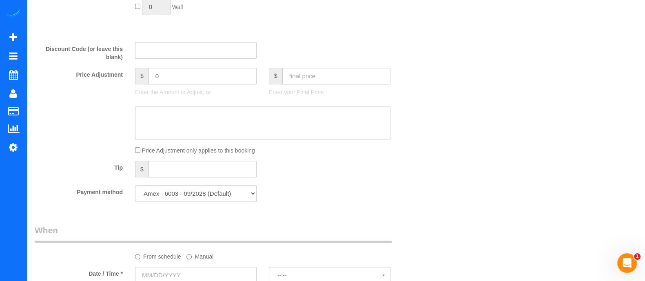
scroll to position [472, 0]
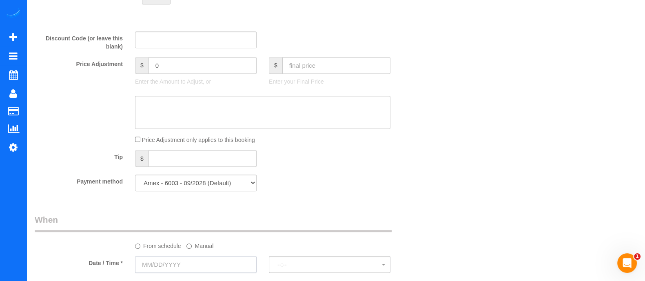
click at [239, 273] on input "text" at bounding box center [196, 264] width 122 height 17
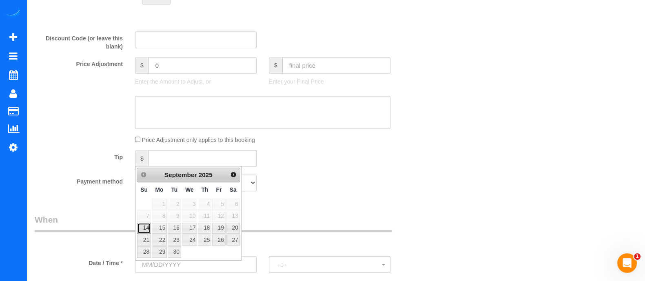
click at [144, 223] on link "14" at bounding box center [144, 228] width 14 height 11
type input "[DATE]"
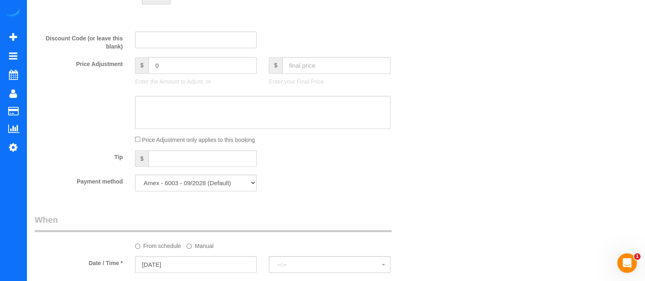
select select "spot1"
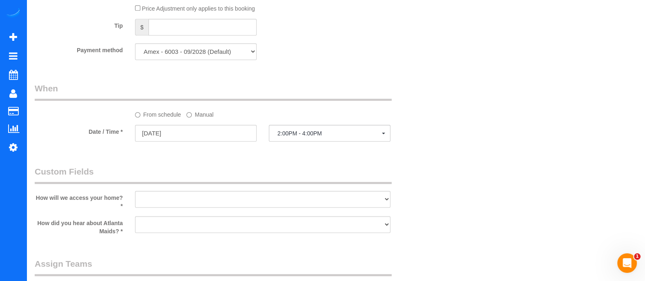
scroll to position [618, 0]
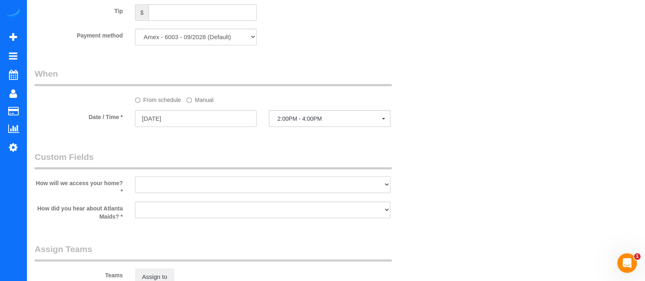
click at [382, 182] on select "I will leave a key I will provide an access code Someone will be home Go to apa…" at bounding box center [262, 184] width 255 height 17
select select "number:3"
click at [135, 179] on select "I will leave a key I will provide an access code Someone will be home Go to apa…" at bounding box center [262, 184] width 255 height 17
click at [298, 215] on select "Google Yelp From a friend Social media Other" at bounding box center [262, 209] width 255 height 17
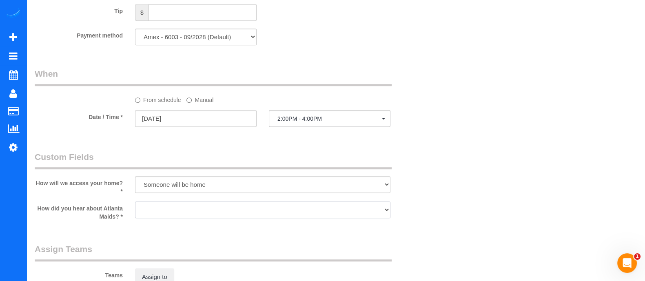
select select "number:6"
click at [135, 205] on select "Google Yelp From a friend Social media Other" at bounding box center [262, 209] width 255 height 17
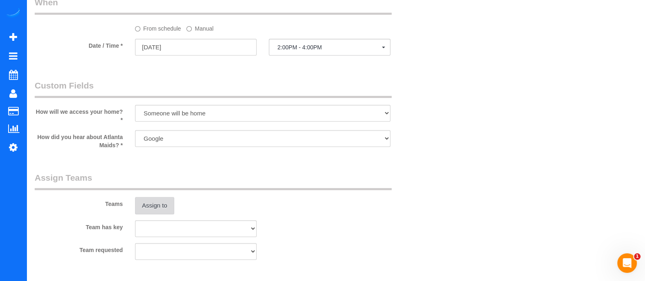
click at [145, 208] on button "Assign to" at bounding box center [154, 205] width 39 height 17
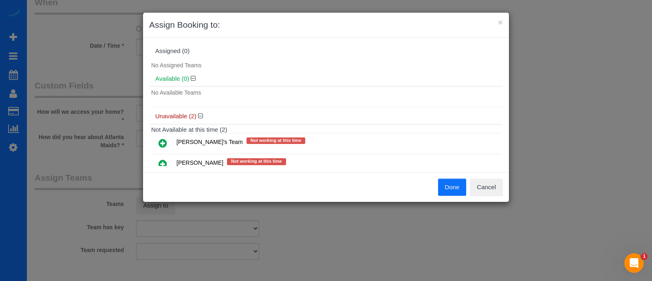
click at [166, 160] on icon at bounding box center [163, 164] width 9 height 10
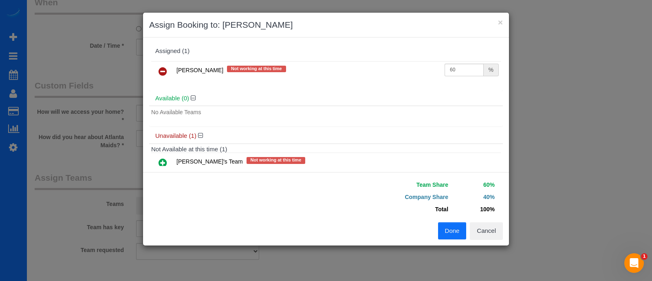
click at [455, 227] on button "Done" at bounding box center [452, 230] width 29 height 17
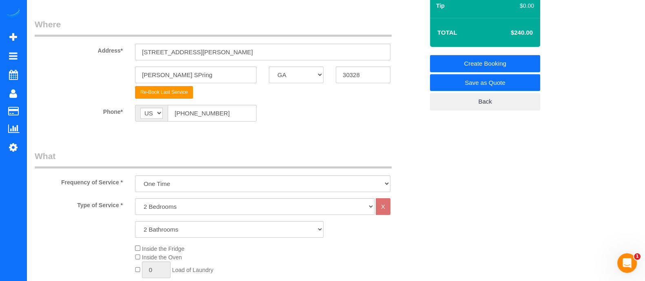
scroll to position [0, 0]
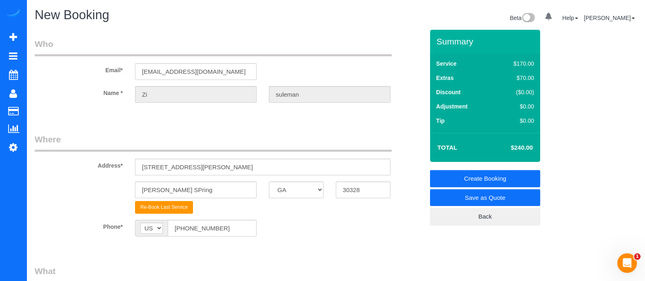
click at [491, 175] on link "Create Booking" at bounding box center [485, 178] width 110 height 17
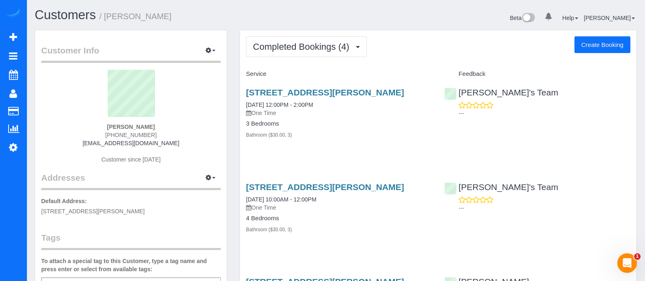
click at [588, 51] on button "Create Booking" at bounding box center [602, 44] width 56 height 17
select select "GA"
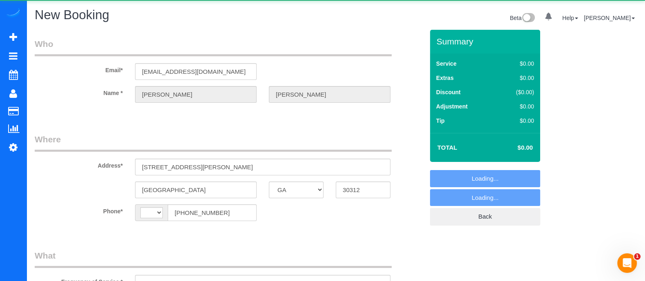
select select "string:[GEOGRAPHIC_DATA]"
select select "string:fspay-ebb7e5a8-5092-4df5-b046-200a4a99585d"
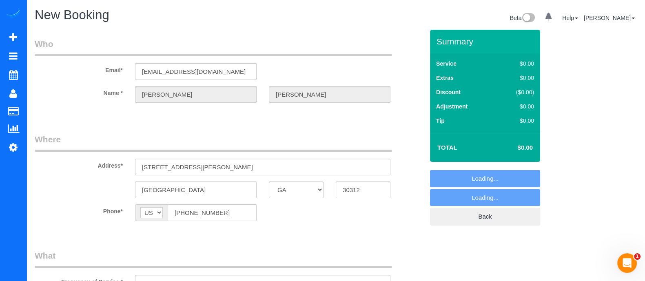
select select "object:910"
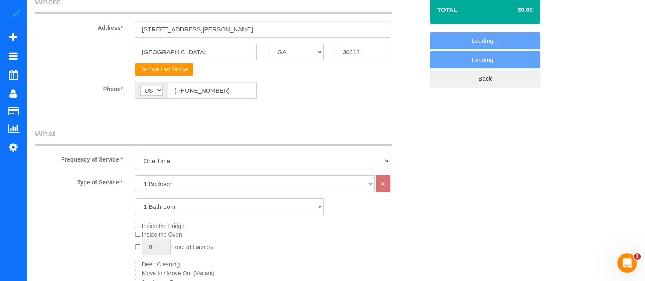
scroll to position [135, 0]
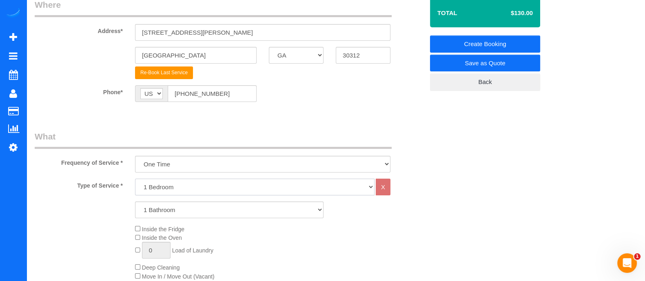
click at [172, 192] on select "1 Bedroom 2 Bedrooms 3 Bedrooms 4 Bedrooms 5 Bedrooms 6 Bedrooms" at bounding box center [254, 187] width 239 height 17
select select "3"
click at [135, 179] on select "1 Bedroom 2 Bedrooms 3 Bedrooms 4 Bedrooms 5 Bedrooms 6 Bedrooms" at bounding box center [254, 187] width 239 height 17
click at [164, 209] on select "1 Bathroom 2 Bathrooms 3 Bathrooms 4 Bathrooms 5 Bathrooms 6 Bathrooms" at bounding box center [229, 209] width 188 height 17
select select "3"
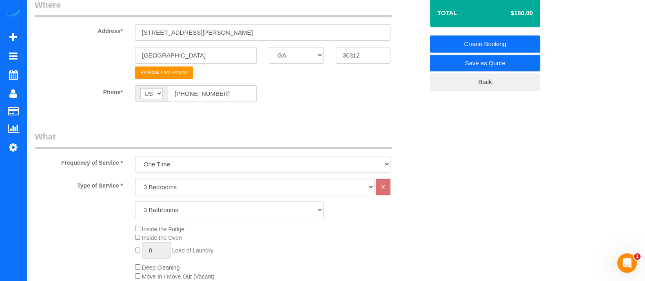
click at [135, 201] on select "1 Bathroom 2 Bathrooms 3 Bathrooms 4 Bathrooms 5 Bathrooms 6 Bathrooms" at bounding box center [229, 209] width 188 height 17
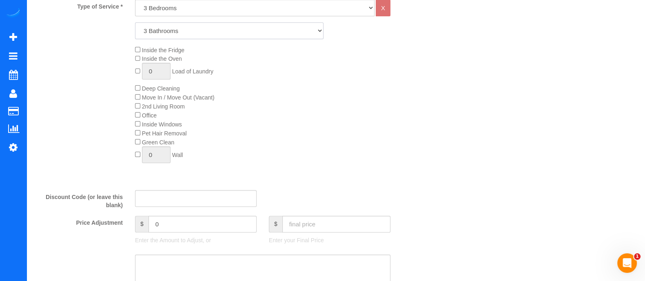
scroll to position [316, 0]
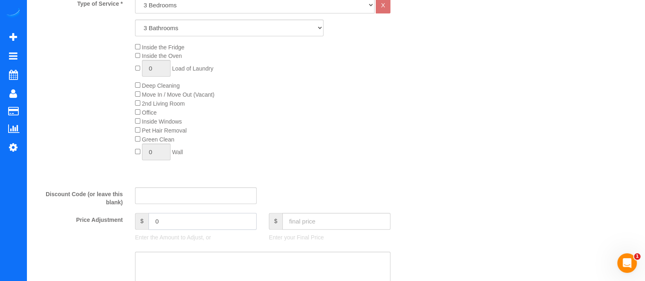
click at [209, 230] on input "0" at bounding box center [202, 221] width 108 height 17
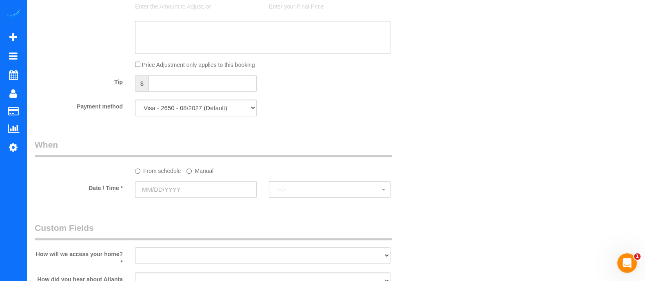
scroll to position [550, 0]
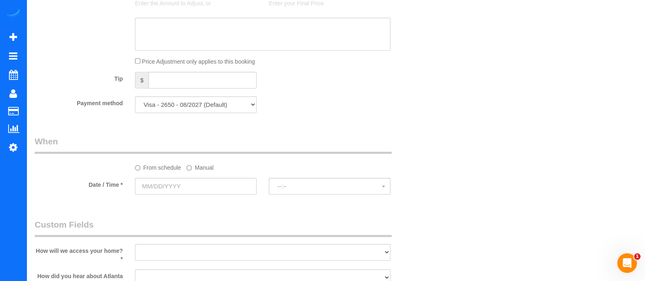
type input "10"
click at [197, 170] on label "Manual" at bounding box center [199, 166] width 27 height 11
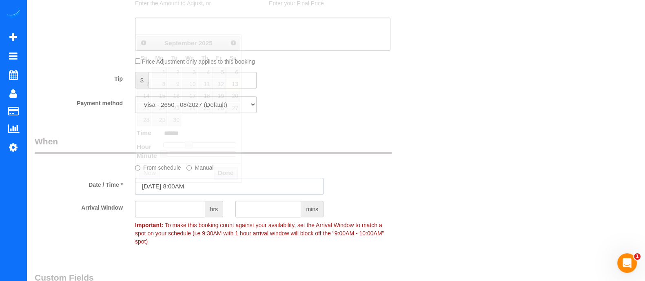
click at [195, 191] on input "09/13/2025 8:00AM" at bounding box center [229, 186] width 188 height 17
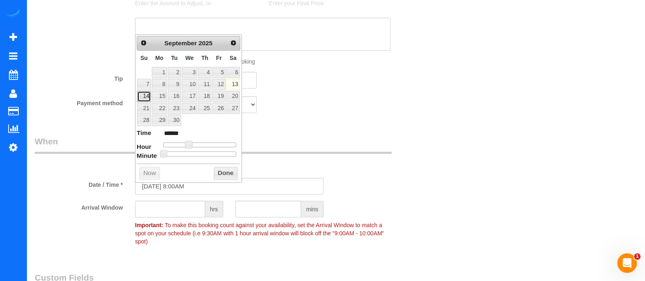
click at [143, 93] on link "14" at bounding box center [144, 96] width 14 height 11
type input "09/14/2025 9:00AM"
type input "******"
type input "09/14/2025 10:00AM"
type input "*******"
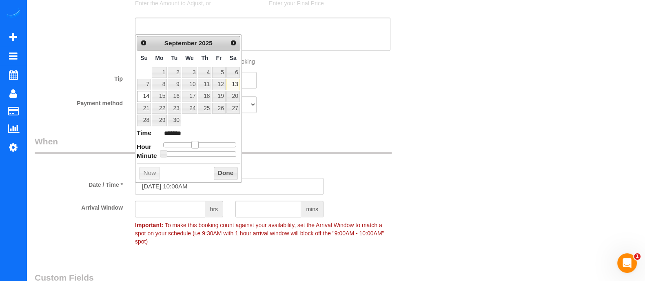
drag, startPoint x: 188, startPoint y: 144, endPoint x: 195, endPoint y: 144, distance: 7.4
click at [195, 144] on span at bounding box center [194, 144] width 7 height 7
click at [220, 169] on button "Done" at bounding box center [226, 173] width 24 height 13
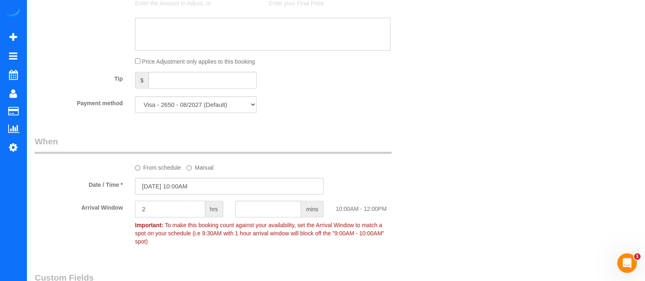
click at [179, 217] on input "2" at bounding box center [170, 209] width 70 height 17
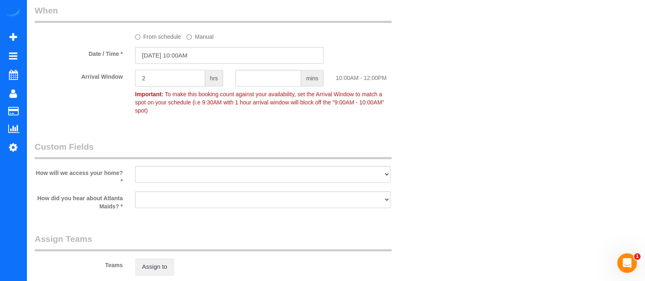
type input "2"
drag, startPoint x: 259, startPoint y: 171, endPoint x: 260, endPoint y: 176, distance: 5.4
click at [259, 170] on select "I will leave a key I will provide an access code Someone will be home Go to apa…" at bounding box center [262, 174] width 255 height 17
select select "number:3"
click at [135, 166] on select "I will leave a key I will provide an access code Someone will be home Go to apa…" at bounding box center [262, 174] width 255 height 17
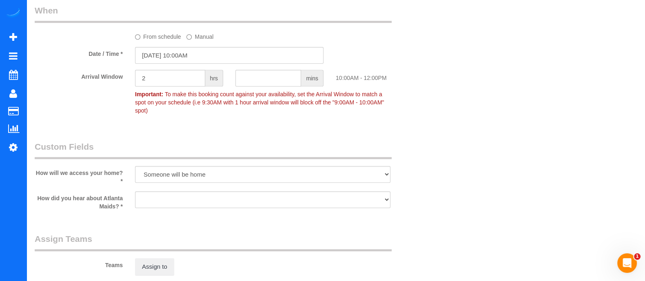
click at [223, 208] on div at bounding box center [262, 209] width 255 height 2
click at [187, 197] on select "Google Yelp From a friend Social media Other" at bounding box center [262, 199] width 255 height 17
select select "number:6"
click at [135, 191] on select "Google Yelp From a friend Social media Other" at bounding box center [262, 199] width 255 height 17
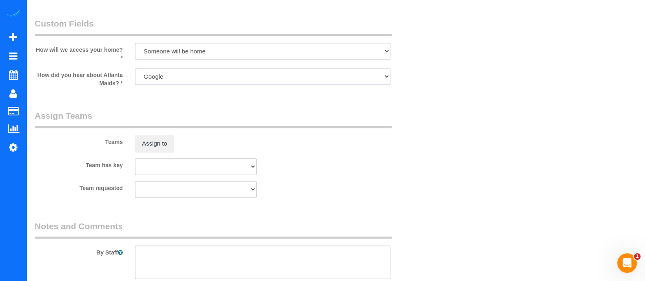
scroll to position [905, 0]
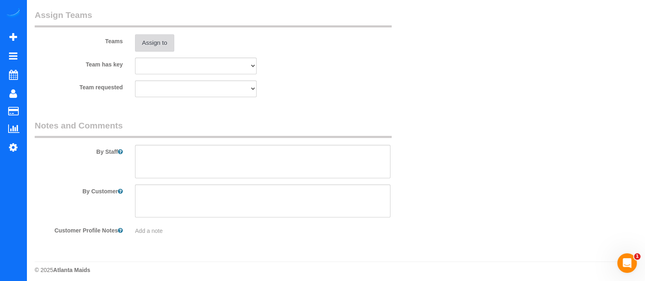
click at [154, 36] on button "Assign to" at bounding box center [154, 42] width 39 height 17
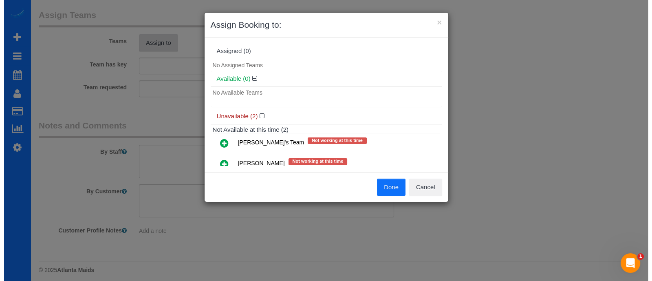
scroll to position [904, 0]
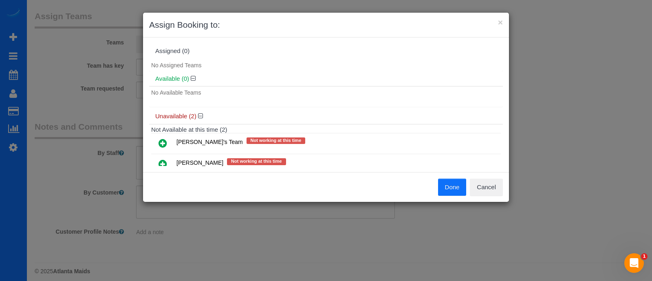
click at [164, 141] on icon at bounding box center [163, 143] width 9 height 10
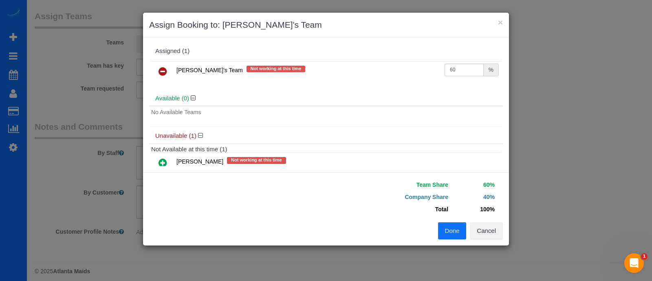
click at [440, 223] on button "Done" at bounding box center [452, 230] width 29 height 17
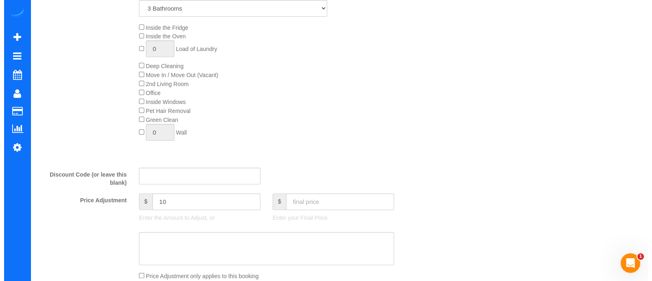
scroll to position [0, 0]
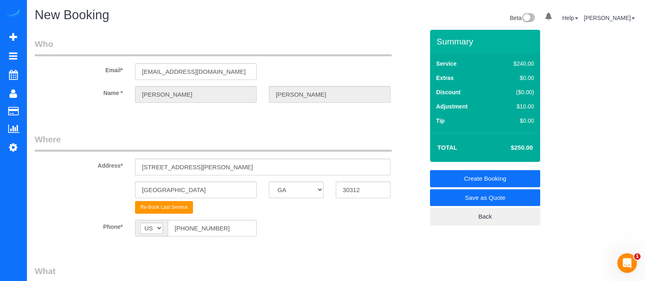
click at [463, 197] on link "Save as Quote" at bounding box center [485, 197] width 110 height 17
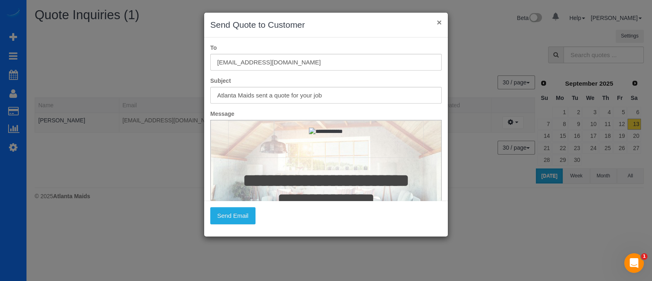
click at [438, 19] on div "× Send Quote to Customer" at bounding box center [326, 25] width 244 height 25
click at [438, 19] on button "×" at bounding box center [439, 22] width 5 height 9
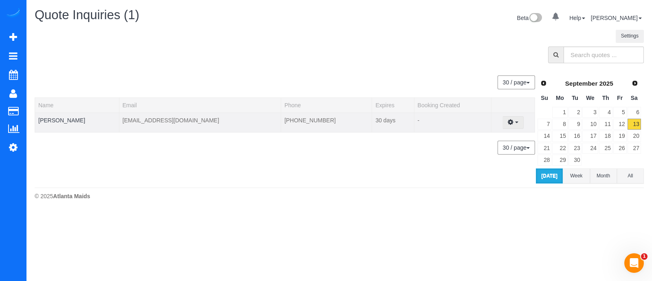
click at [508, 119] on icon "button" at bounding box center [511, 121] width 6 height 5
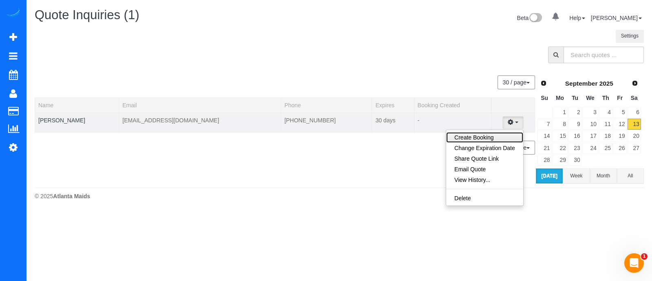
click at [488, 139] on link "Create Booking" at bounding box center [484, 137] width 77 height 11
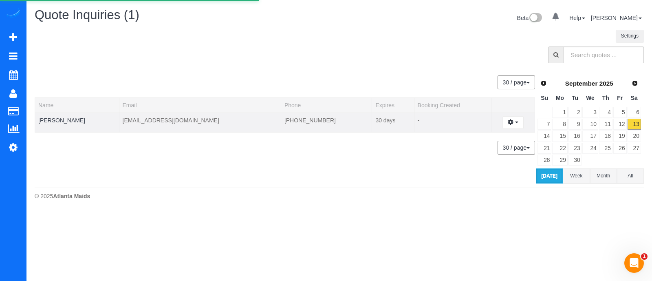
select select "GA"
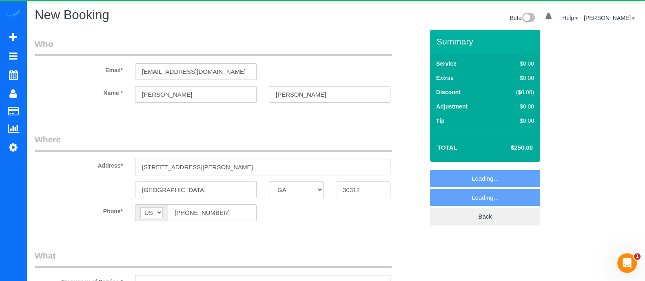
select select "number:3"
select select "number:6"
select select "spot1"
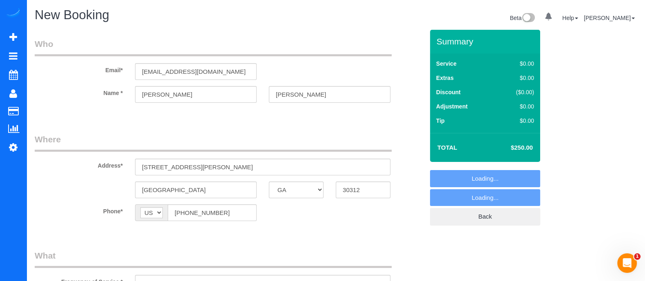
select select "object:1667"
select select "3"
select select "object:1745"
select select "3"
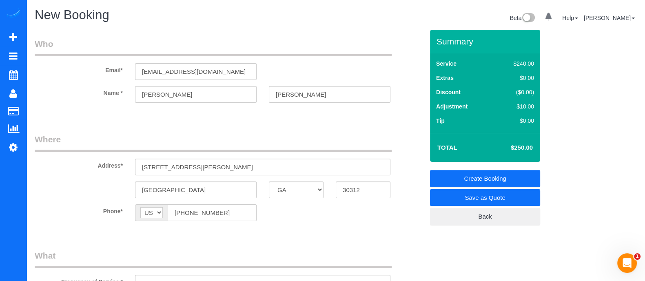
click at [488, 180] on link "Create Booking" at bounding box center [485, 178] width 110 height 17
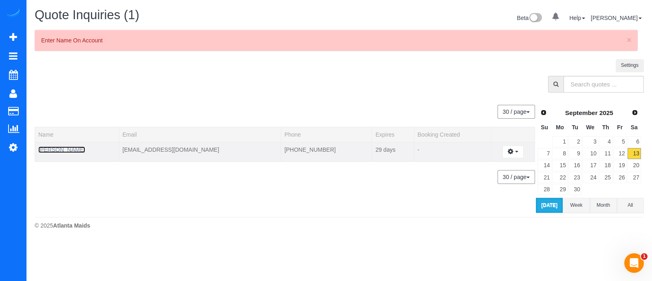
click at [66, 150] on link "[PERSON_NAME]" at bounding box center [61, 149] width 47 height 7
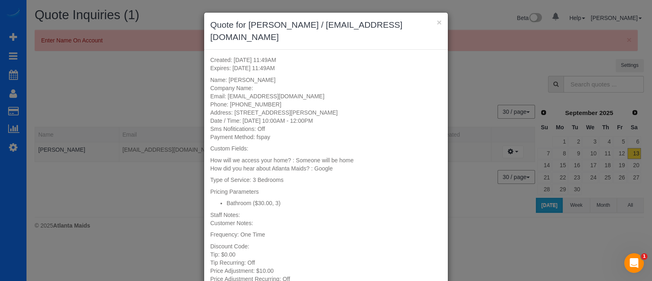
click at [432, 21] on h3 "Quote for Morgan Estell / estellma3@gmail.com" at bounding box center [326, 31] width 232 height 24
click at [437, 21] on button "×" at bounding box center [439, 22] width 5 height 9
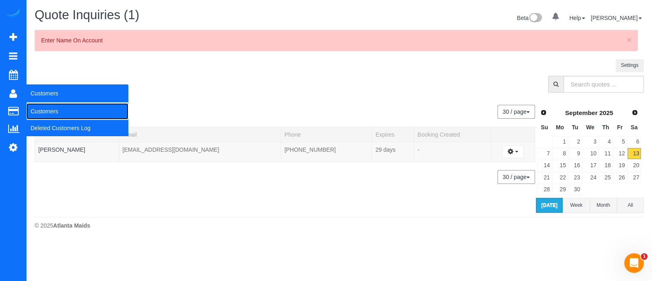
click at [40, 111] on link "Customers" at bounding box center [78, 111] width 102 height 16
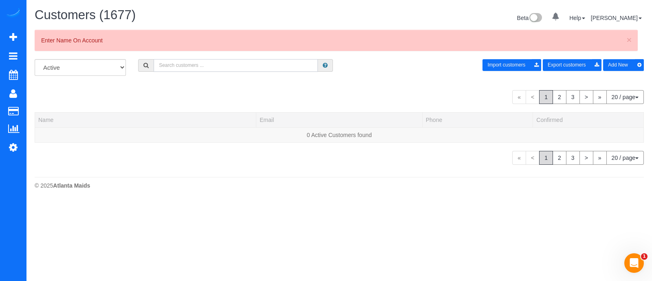
click at [206, 64] on input "text" at bounding box center [236, 65] width 164 height 13
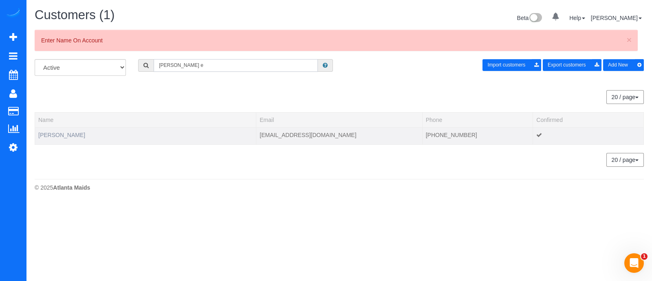
type input "Morgan e"
click at [65, 135] on link "[PERSON_NAME]" at bounding box center [61, 135] width 47 height 7
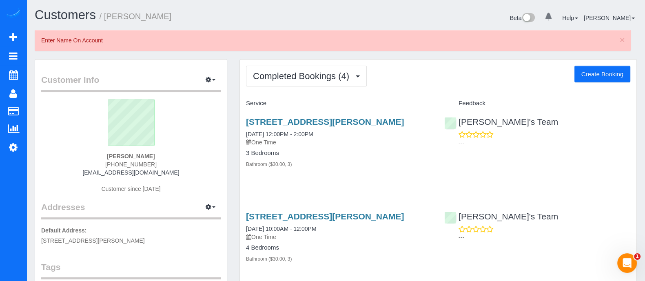
click at [588, 70] on button "Create Booking" at bounding box center [602, 74] width 56 height 17
select select "GA"
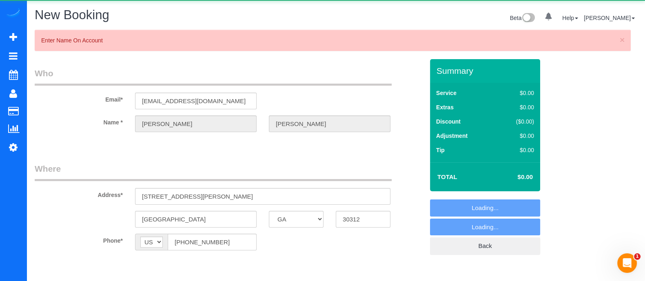
select select "object:2834"
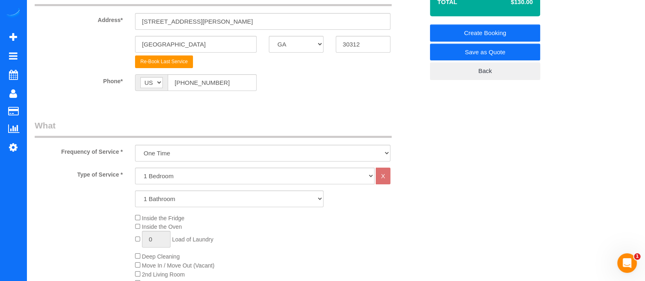
scroll to position [178, 0]
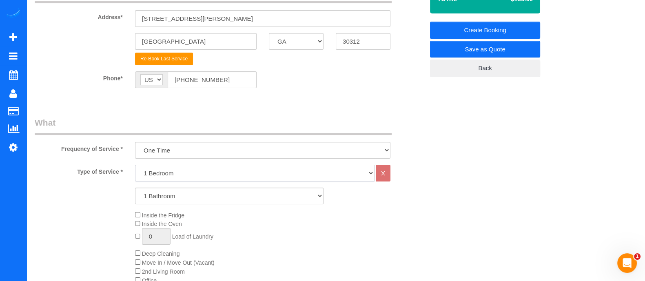
drag, startPoint x: 170, startPoint y: 170, endPoint x: 161, endPoint y: 210, distance: 40.6
click at [161, 210] on div "Type of Service * 1 Bedroom 2 Bedrooms 3 Bedrooms 4 Bedrooms 5 Bedrooms 6 Bedro…" at bounding box center [229, 257] width 389 height 184
select select "3"
click at [135, 165] on select "1 Bedroom 2 Bedrooms 3 Bedrooms 4 Bedrooms 5 Bedrooms 6 Bedrooms" at bounding box center [254, 173] width 239 height 17
click at [164, 193] on select "1 Bathroom 2 Bathrooms 3 Bathrooms 4 Bathrooms 5 Bathrooms 6 Bathrooms" at bounding box center [229, 196] width 188 height 17
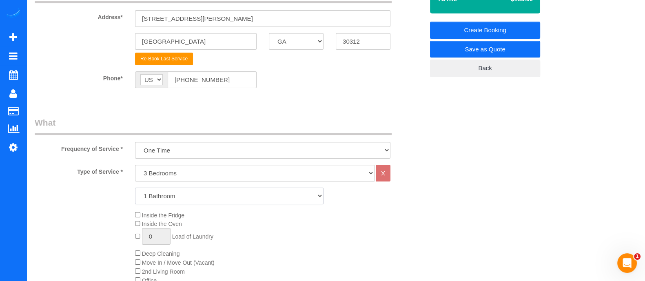
select select "3"
click at [135, 188] on select "1 Bathroom 2 Bathrooms 3 Bathrooms 4 Bathrooms 5 Bathrooms 6 Bathrooms" at bounding box center [229, 196] width 188 height 17
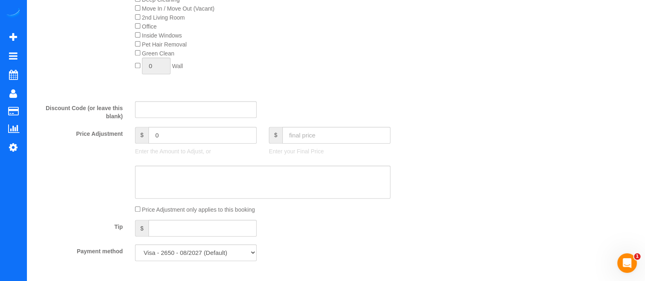
scroll to position [433, 0]
click at [206, 129] on input "0" at bounding box center [202, 133] width 108 height 17
type input "1"
type input "2"
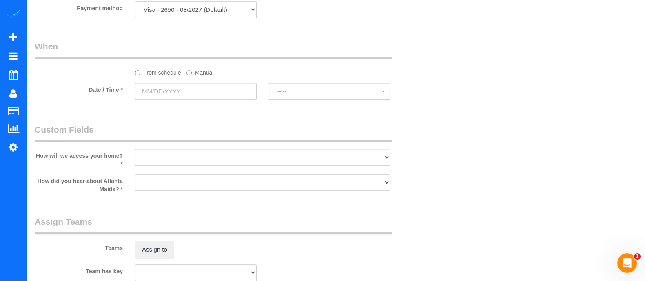
scroll to position [681, 0]
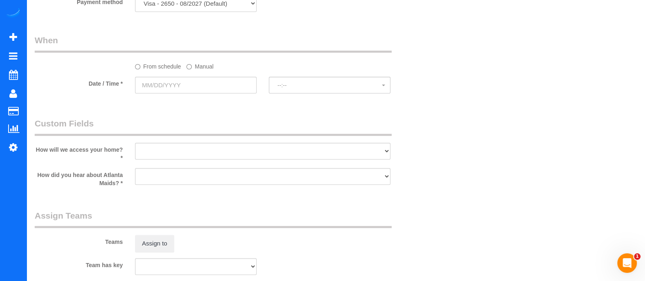
type input "10"
click at [183, 89] on input "text" at bounding box center [196, 85] width 122 height 17
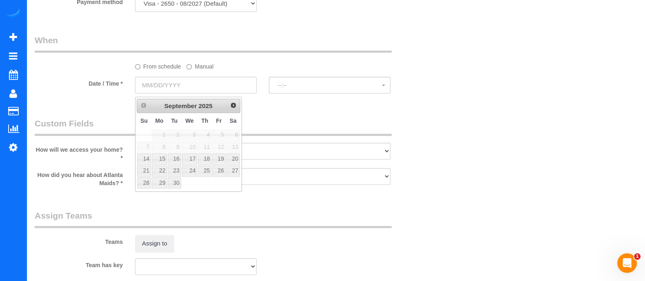
click at [205, 65] on label "Manual" at bounding box center [199, 65] width 27 height 11
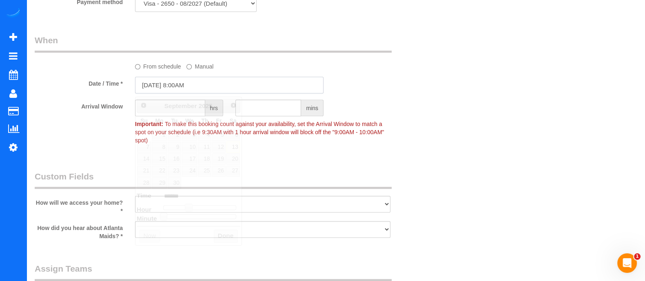
click at [198, 80] on input "09/13/2025 8:00AM" at bounding box center [229, 85] width 188 height 17
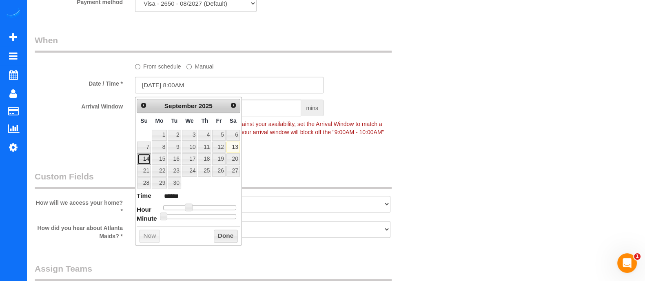
click at [141, 156] on link "14" at bounding box center [144, 158] width 14 height 11
drag, startPoint x: 186, startPoint y: 200, endPoint x: 194, endPoint y: 204, distance: 8.4
click at [194, 204] on dl "Time ****** Hour Minute Second Millisecond Microsecond Time Zone ***** ***** **…" at bounding box center [189, 205] width 104 height 28
type input "09/14/2025 10:00AM"
type input "*******"
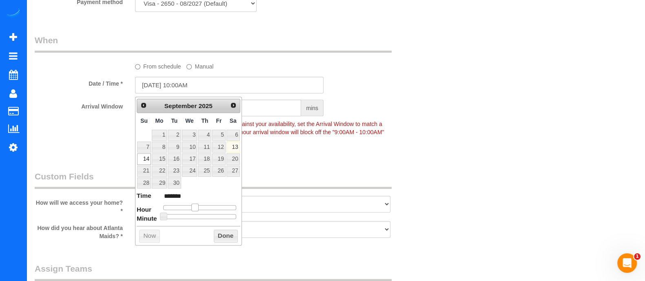
click at [194, 205] on div at bounding box center [199, 207] width 73 height 5
click at [217, 230] on button "Done" at bounding box center [226, 236] width 24 height 13
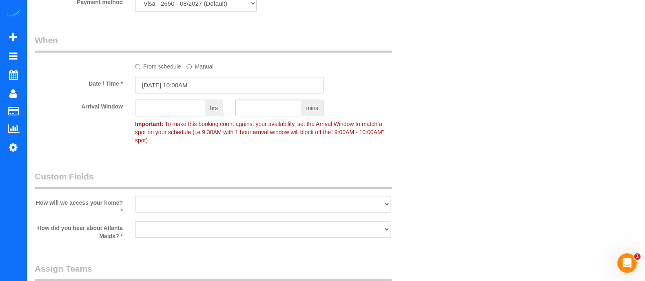
click at [160, 116] on input "text" at bounding box center [170, 107] width 70 height 17
type input "2"
click at [176, 201] on select "I will leave a key I will provide an access code Someone will be home Go to apa…" at bounding box center [262, 204] width 255 height 17
select select "number:3"
click at [135, 196] on select "I will leave a key I will provide an access code Someone will be home Go to apa…" at bounding box center [262, 204] width 255 height 17
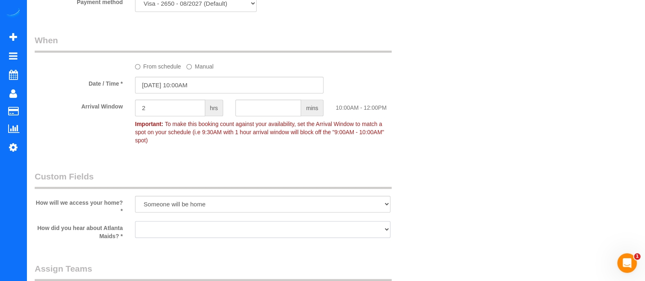
click at [181, 221] on select "Google Yelp From a friend Social media Other" at bounding box center [262, 229] width 255 height 17
select select "number:6"
click at [135, 221] on select "Google Yelp From a friend Social media Other" at bounding box center [262, 229] width 255 height 17
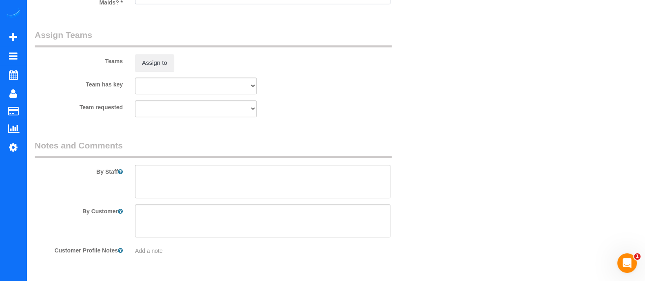
scroll to position [929, 0]
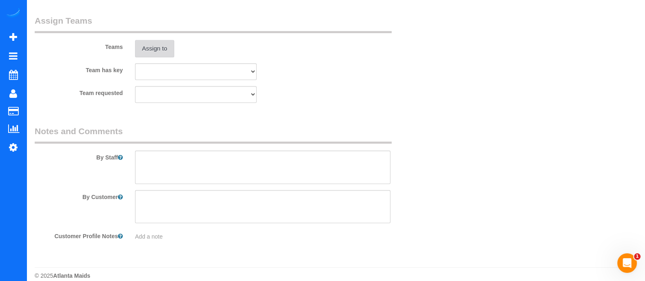
click at [168, 48] on button "Assign to" at bounding box center [154, 48] width 39 height 17
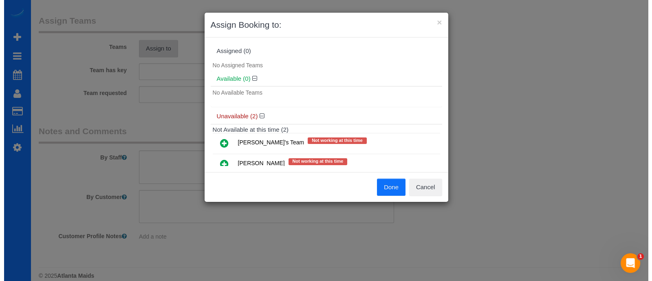
scroll to position [928, 0]
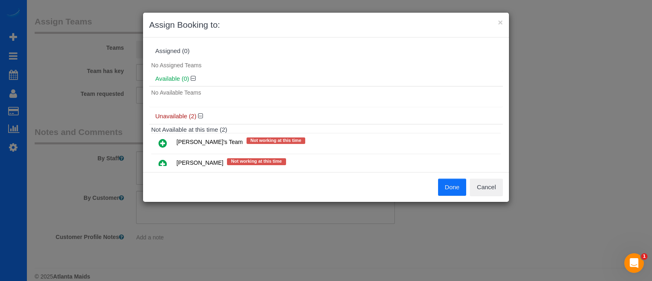
click at [164, 142] on icon at bounding box center [163, 143] width 9 height 10
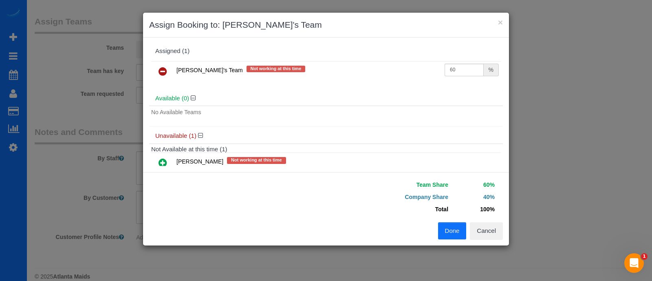
click at [446, 236] on button "Done" at bounding box center [452, 230] width 29 height 17
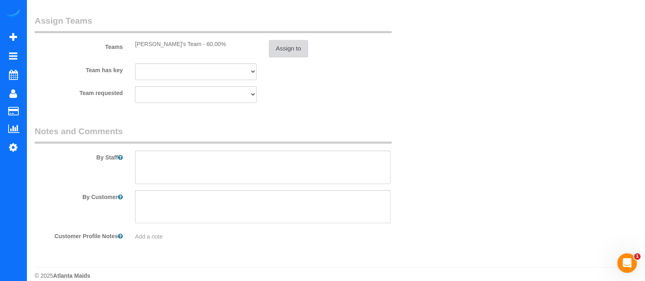
scroll to position [0, 0]
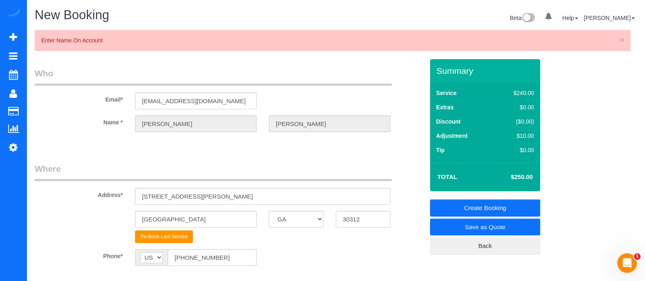
click at [475, 211] on link "Create Booking" at bounding box center [485, 207] width 110 height 17
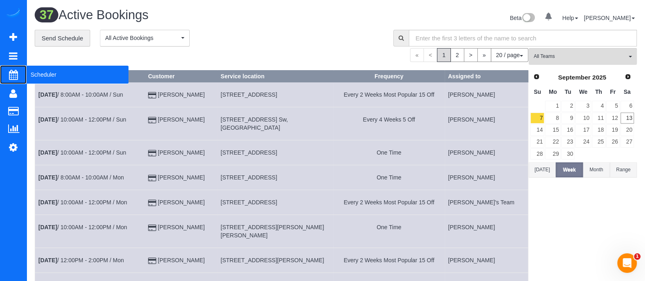
click at [53, 73] on span "Scheduler" at bounding box center [78, 74] width 102 height 19
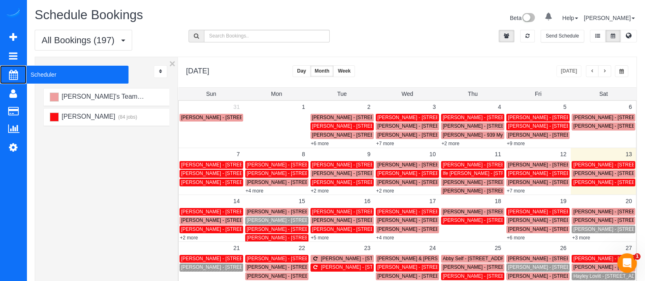
click at [39, 78] on span "Scheduler" at bounding box center [78, 74] width 102 height 19
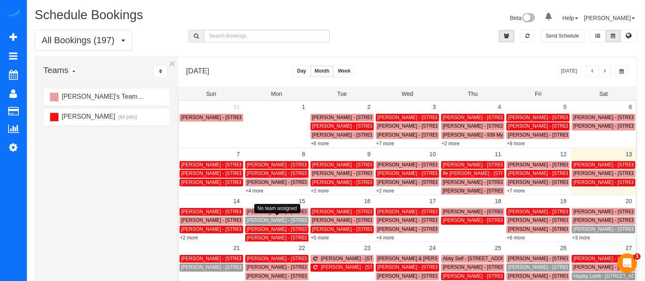
click at [287, 218] on span "[PERSON_NAME] - [STREET_ADDRESS]" at bounding box center [293, 220] width 92 height 6
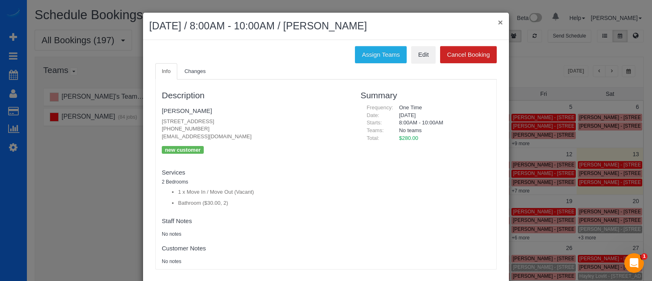
click at [498, 23] on button "×" at bounding box center [500, 22] width 5 height 9
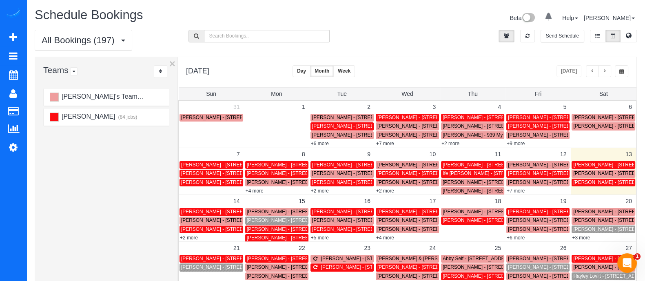
scroll to position [44, 0]
